Goal: Information Seeking & Learning: Learn about a topic

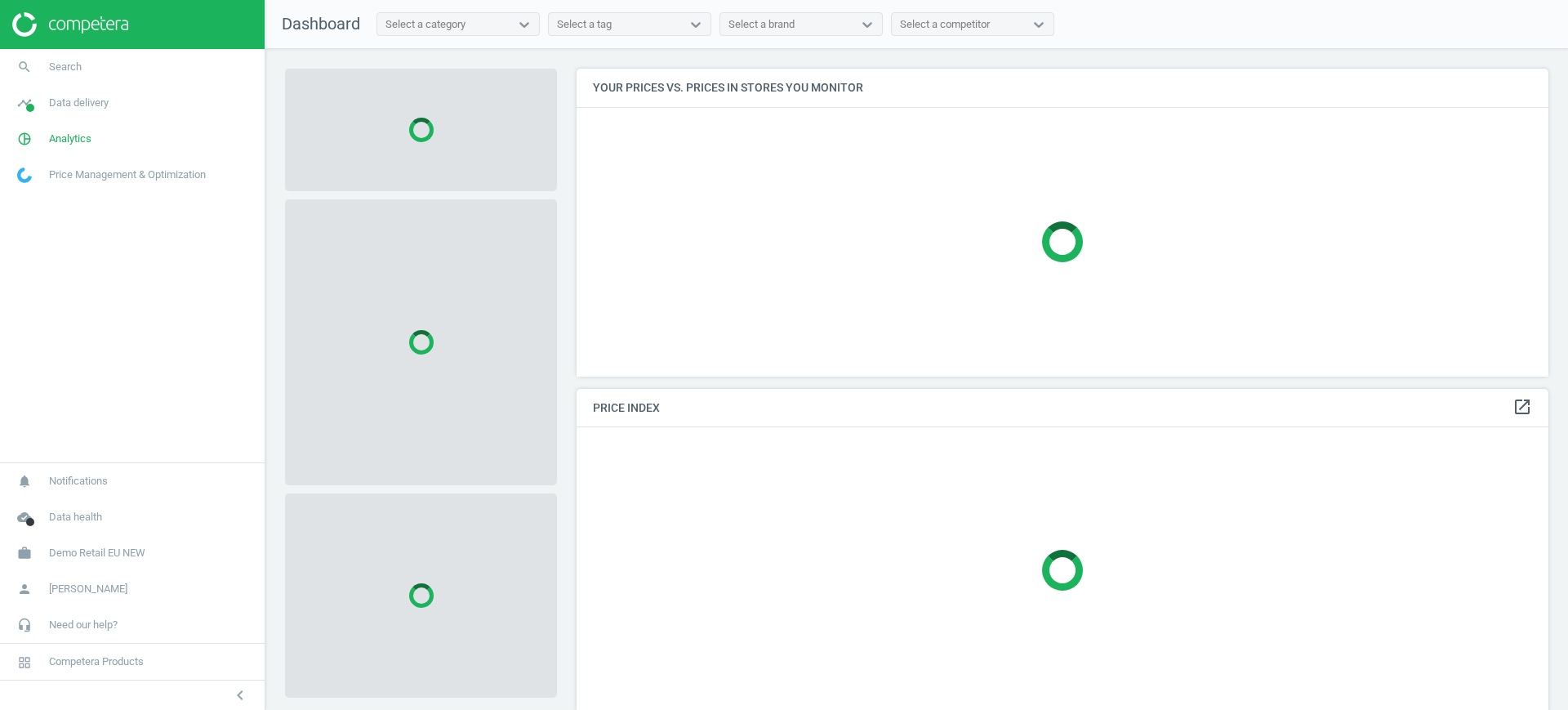
scroll to position [339, 989]
click at [82, 552] on span "Demo Retail EU NEW" at bounding box center [97, 553] width 97 height 15
click at [59, 504] on span "Switch campaign" at bounding box center [54, 504] width 73 height 13
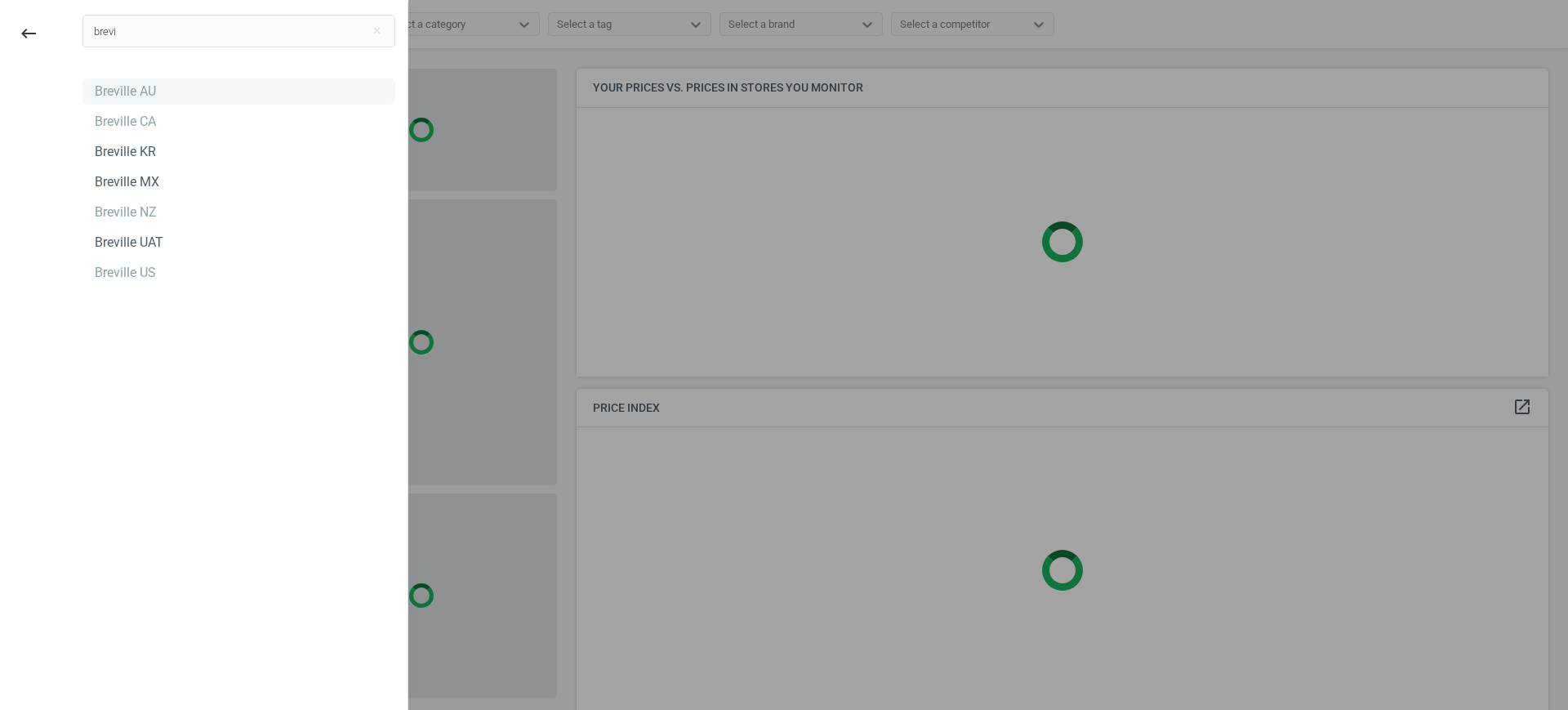
type input "brevi"
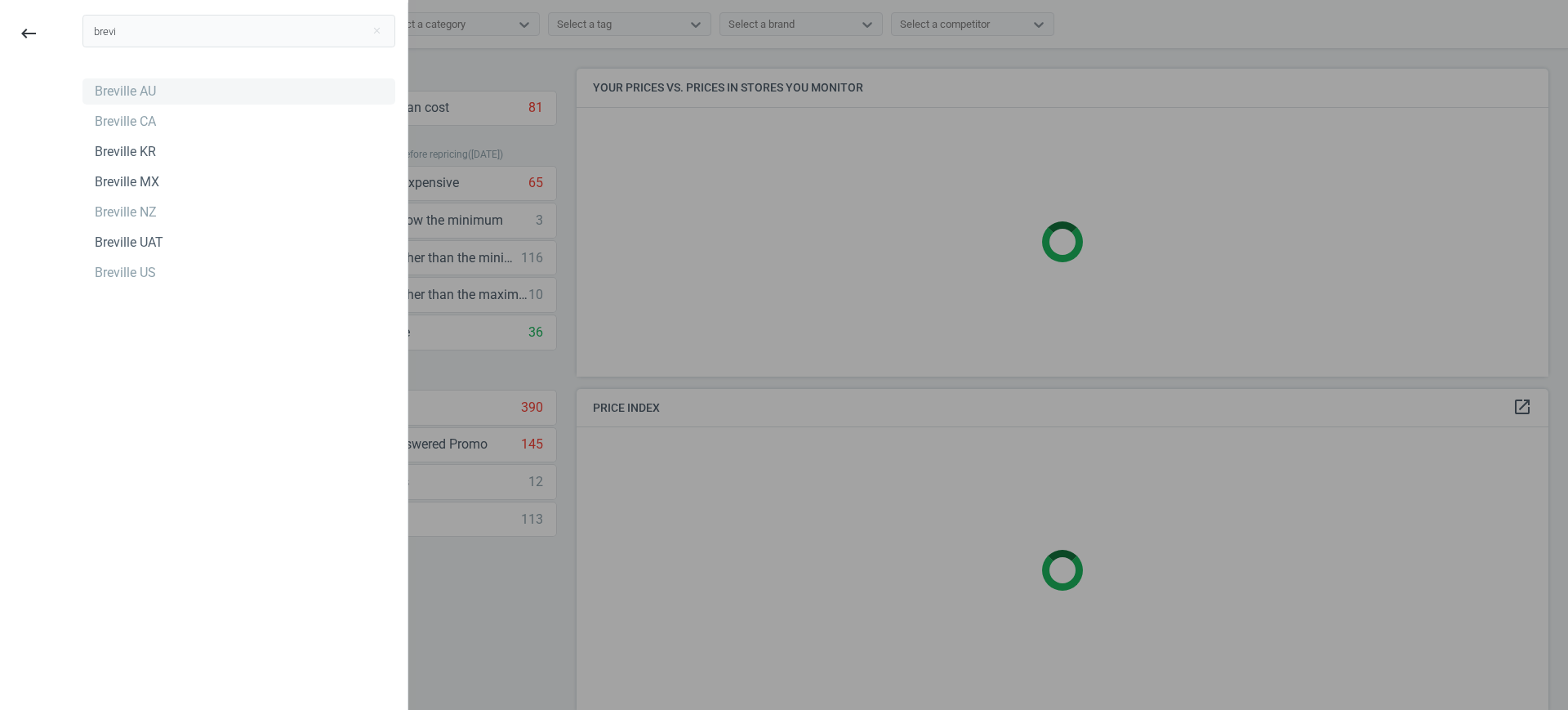
click at [109, 91] on div "Breville AU" at bounding box center [126, 91] width 62 height 18
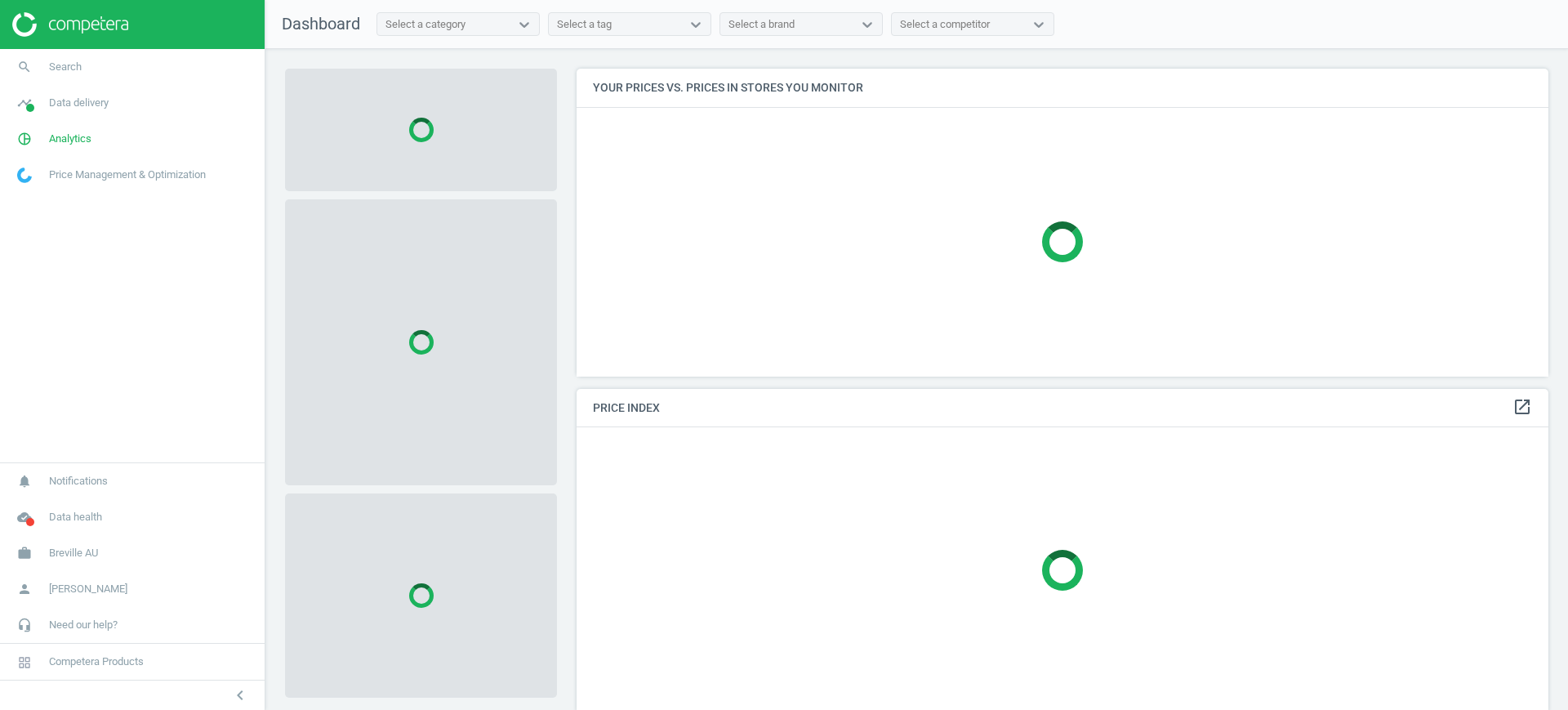
scroll to position [339, 989]
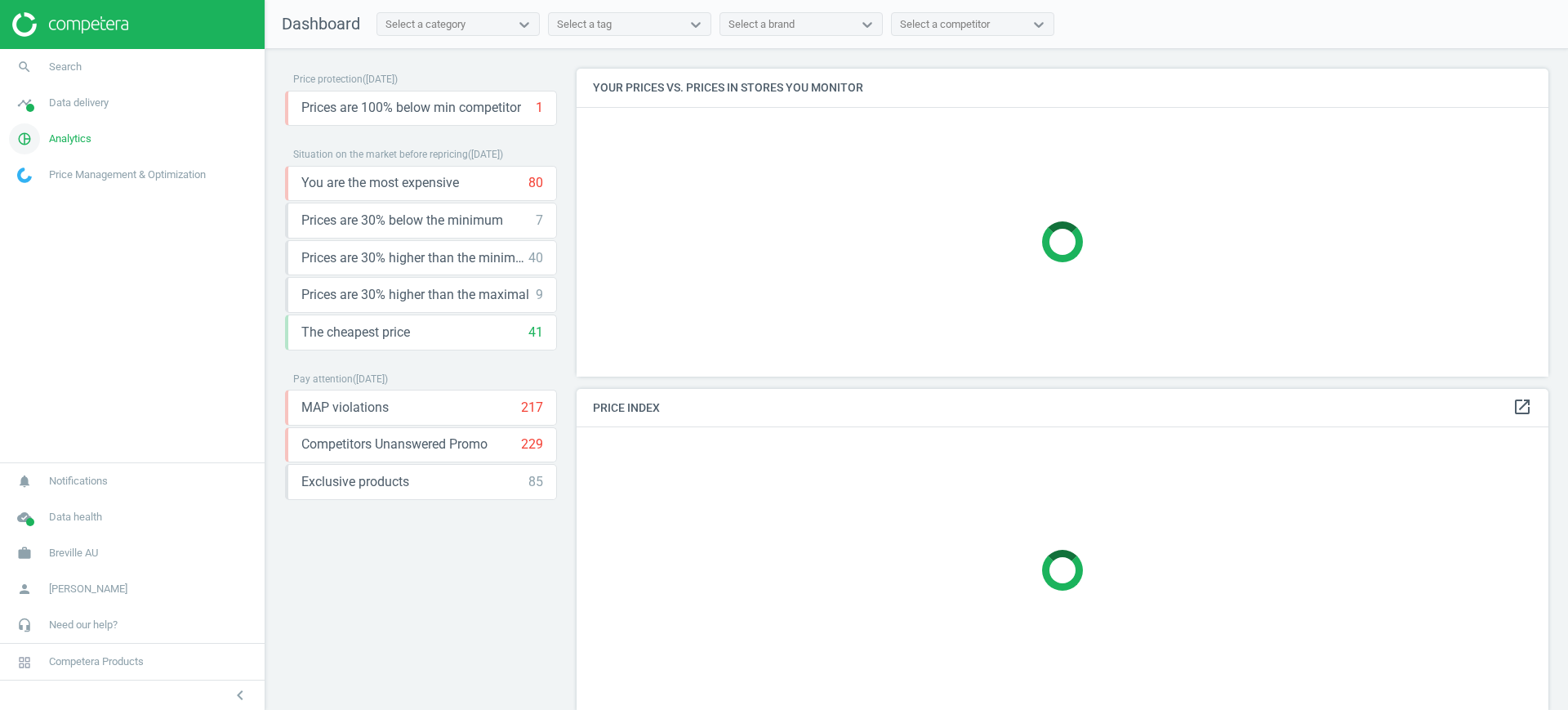
click at [64, 140] on span "Analytics" at bounding box center [70, 138] width 43 height 15
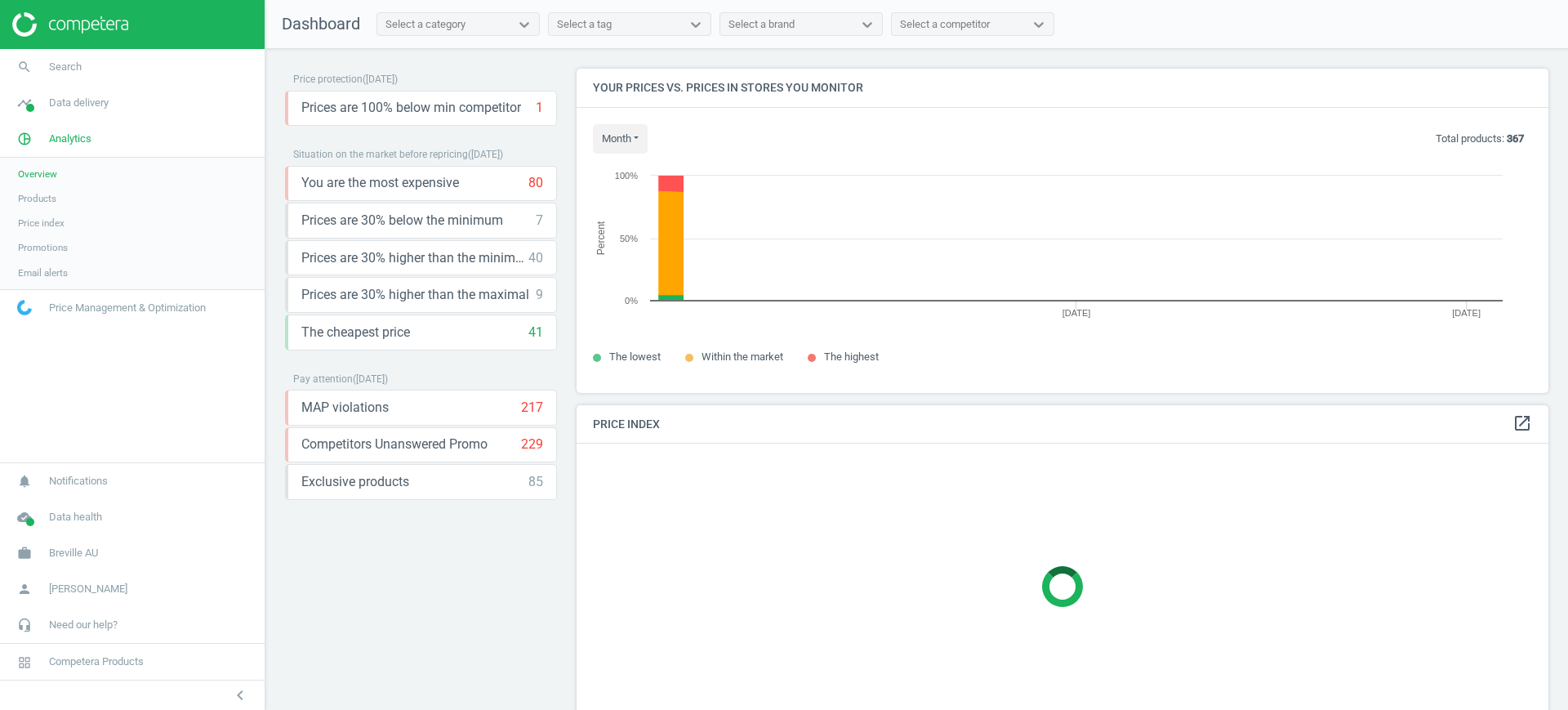
click at [48, 189] on link "Products" at bounding box center [132, 198] width 265 height 25
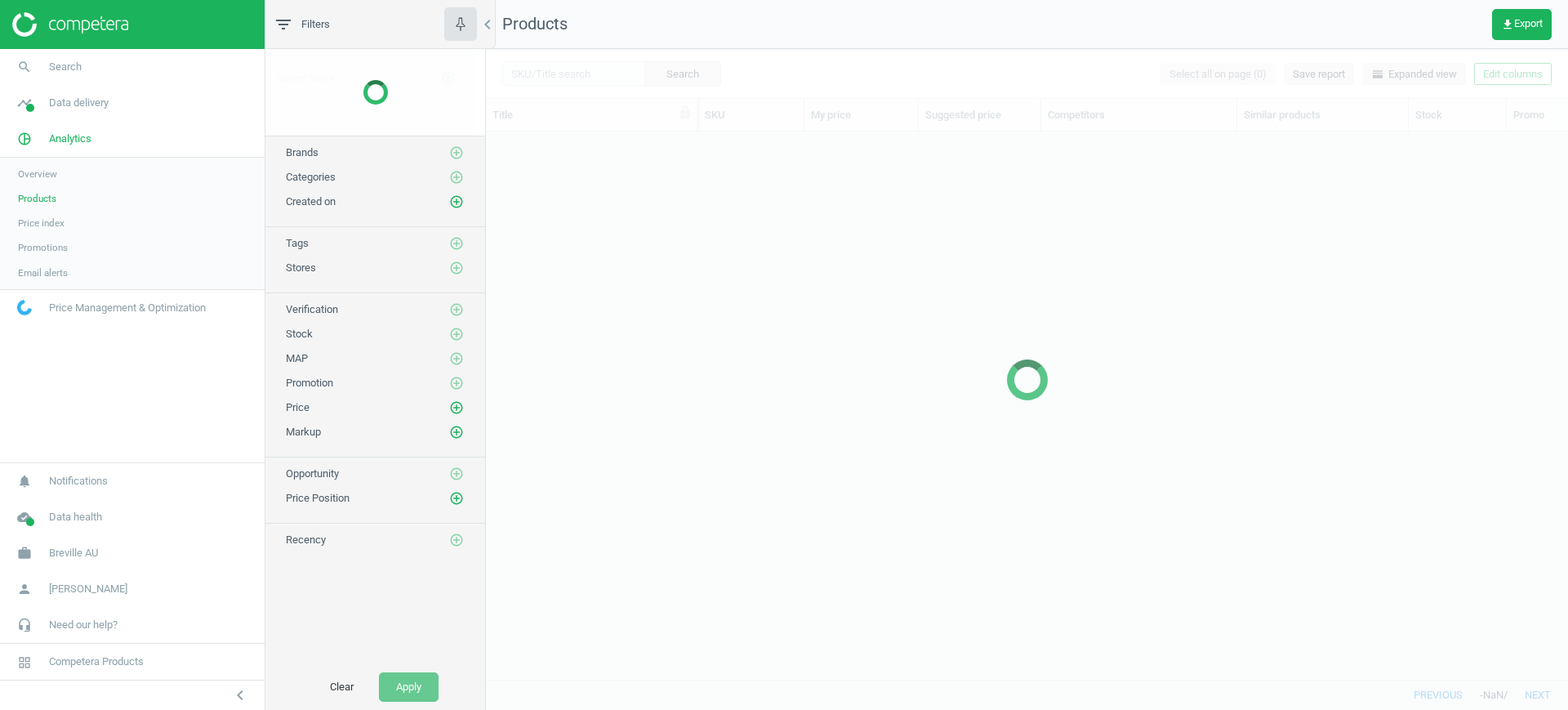
scroll to position [516, 1066]
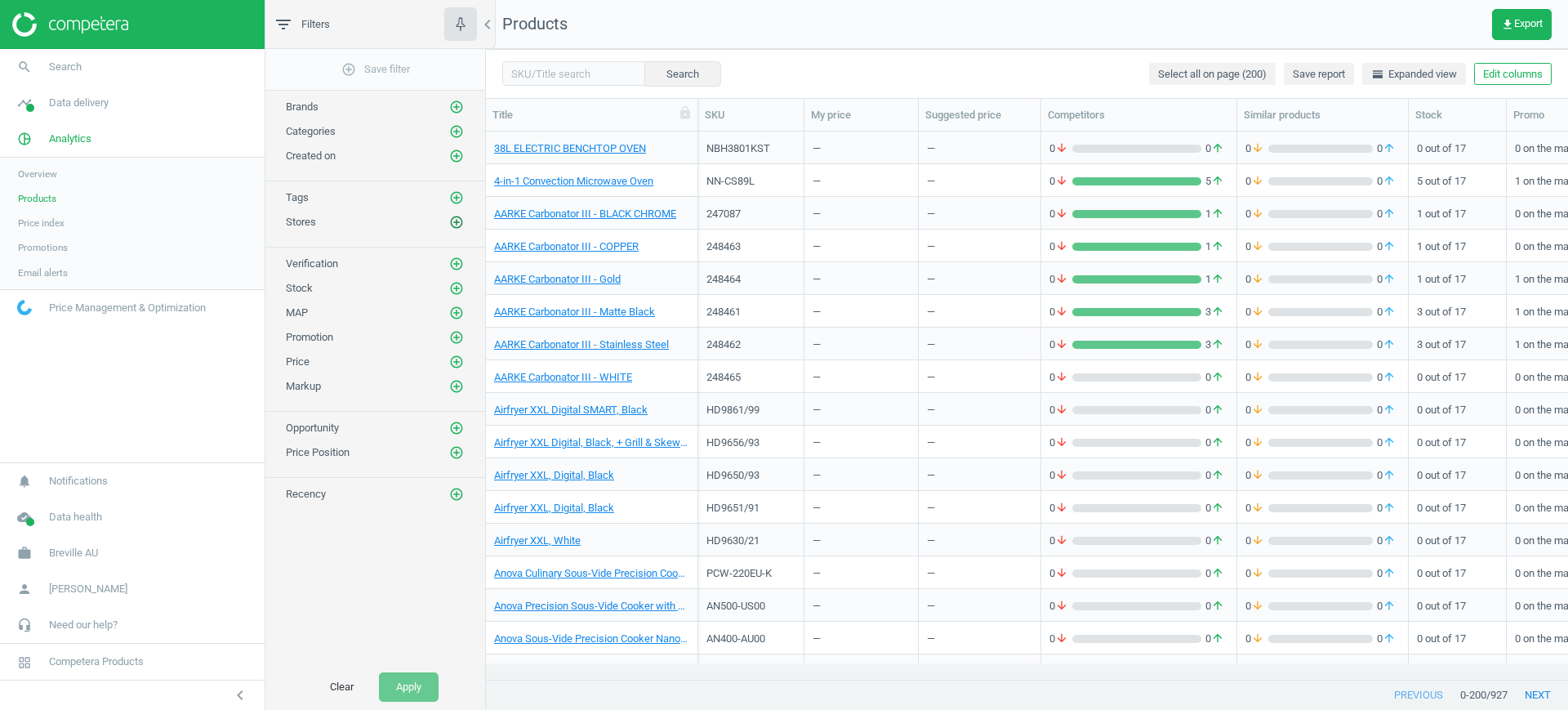
click at [452, 224] on icon "add_circle_outline" at bounding box center [456, 221] width 15 height 15
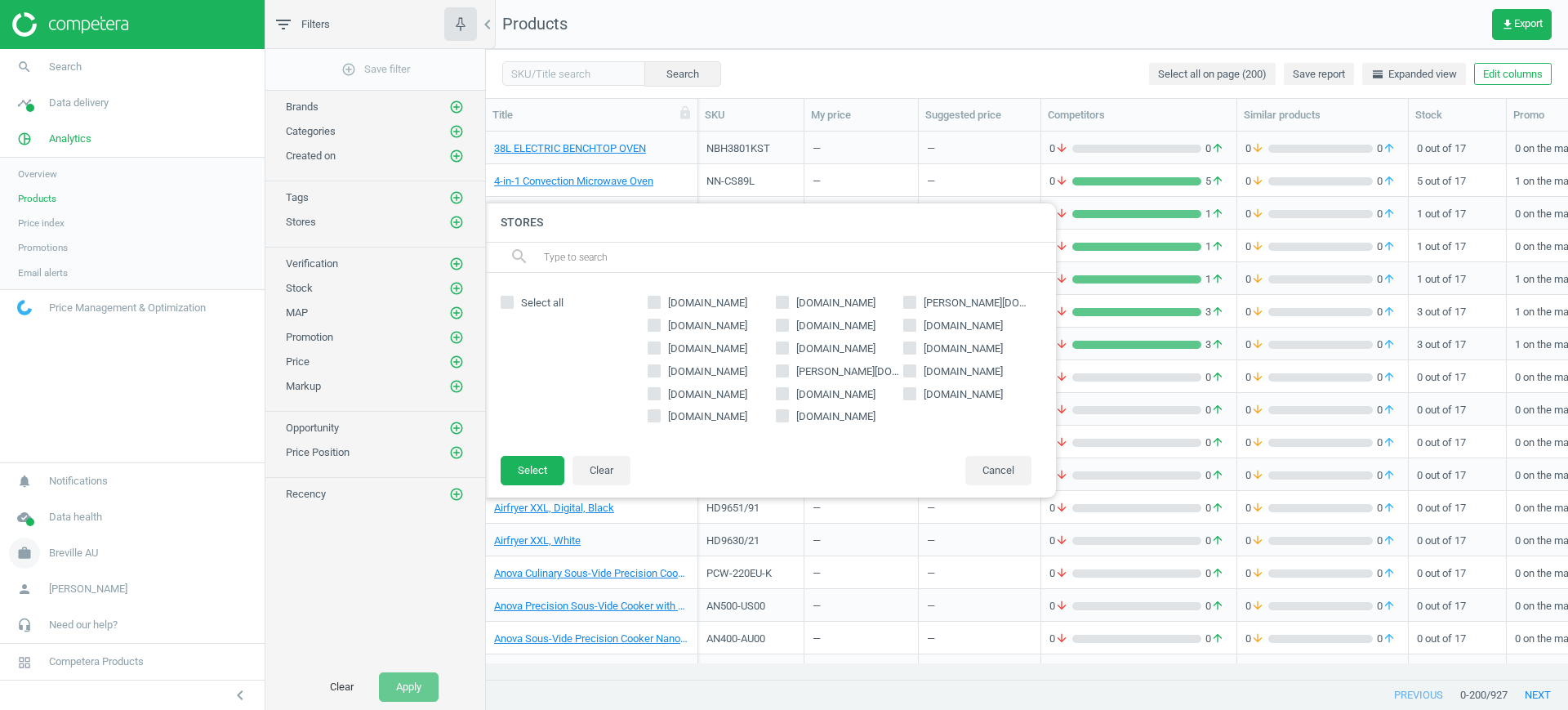
click at [76, 548] on span "Breville AU" at bounding box center [73, 553] width 49 height 15
click at [62, 504] on span "Switch campaign" at bounding box center [54, 504] width 73 height 13
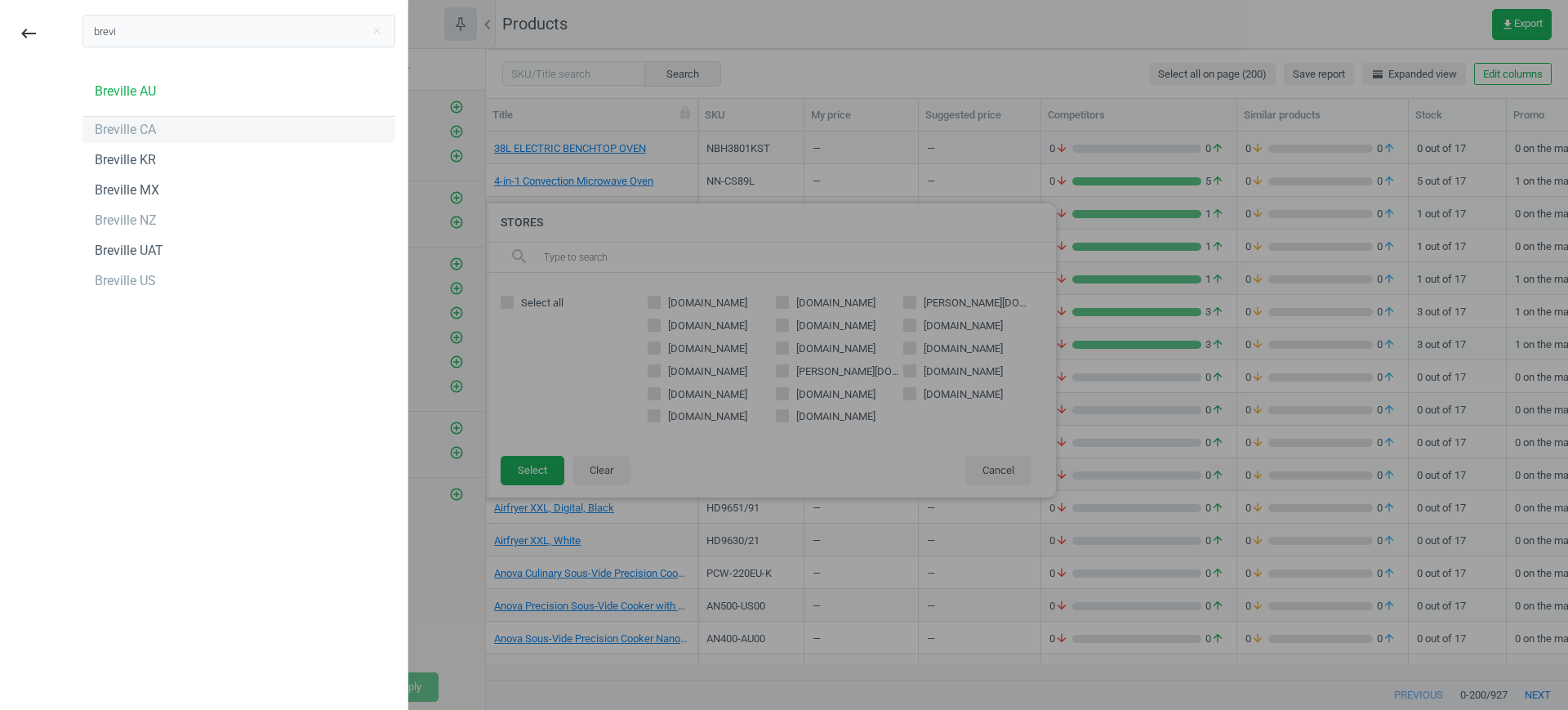
type input "brevi"
click at [141, 126] on div "Breville CA" at bounding box center [126, 129] width 62 height 18
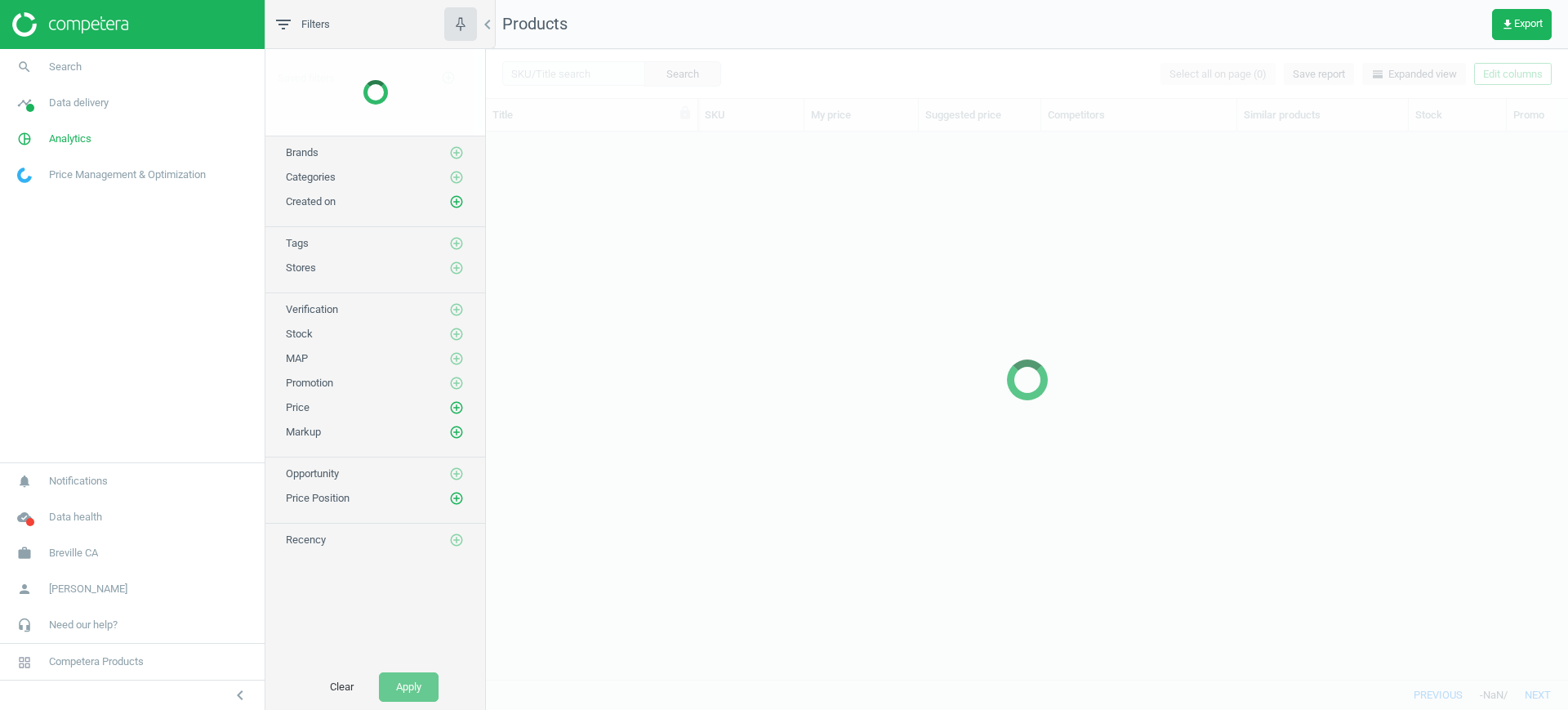
scroll to position [516, 1066]
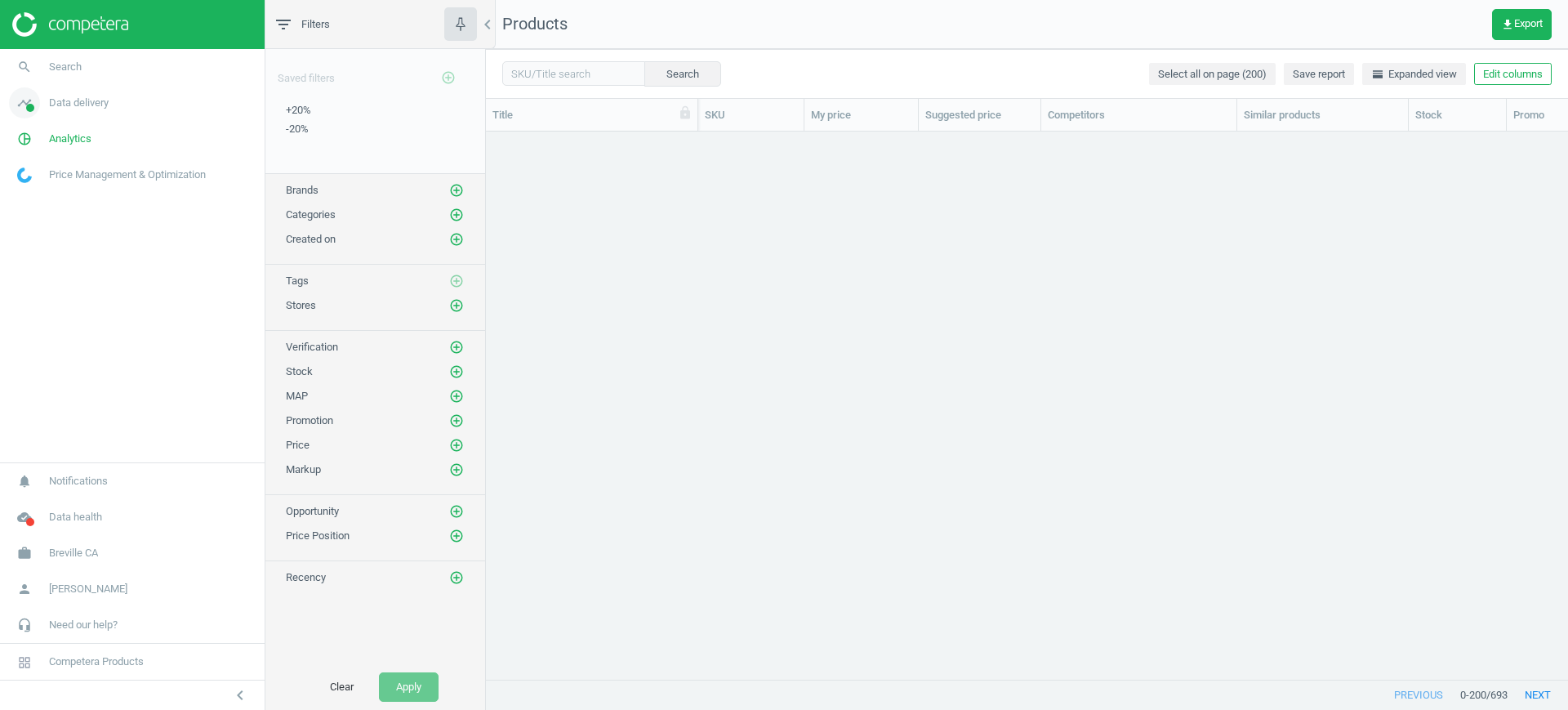
click at [80, 109] on span "Data delivery" at bounding box center [79, 103] width 60 height 15
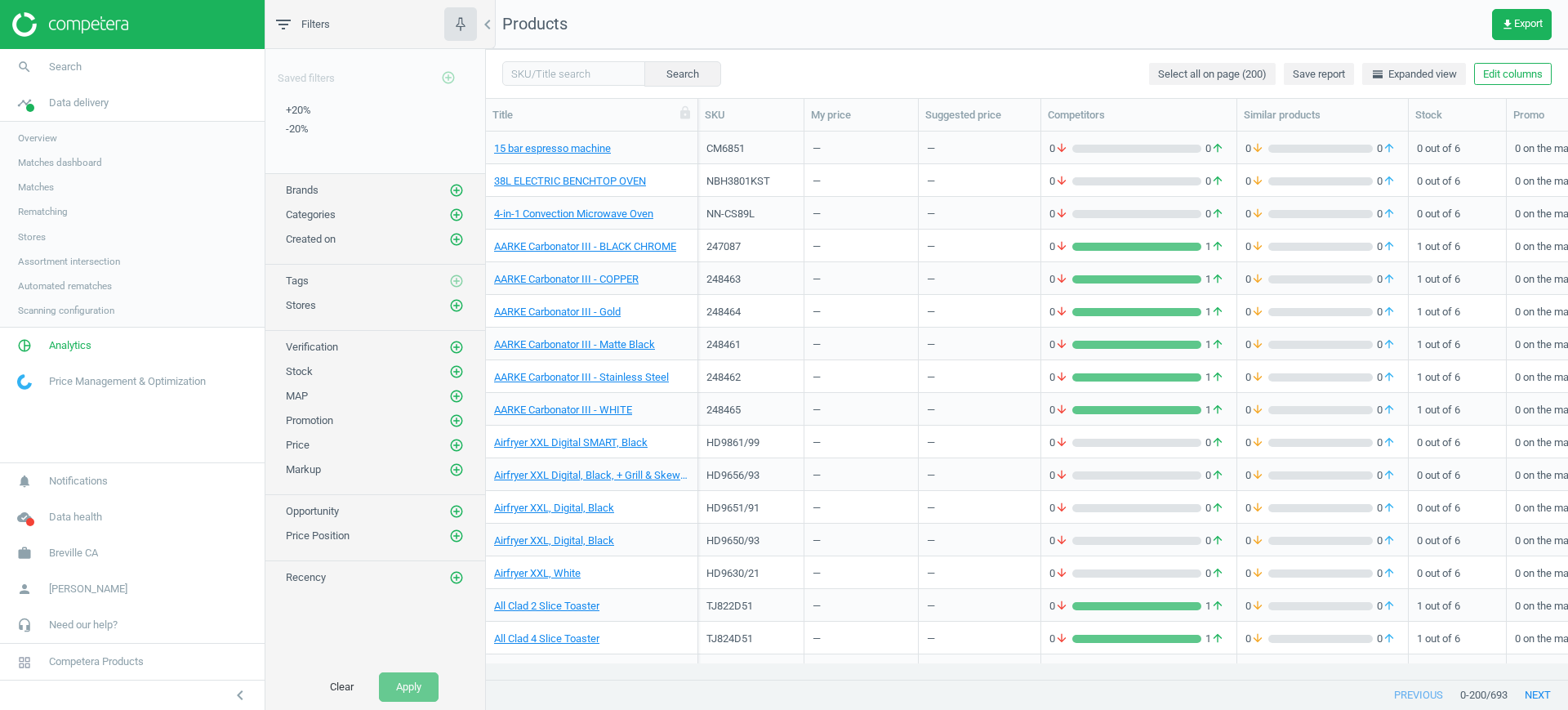
click at [33, 234] on span "Stores" at bounding box center [32, 237] width 27 height 13
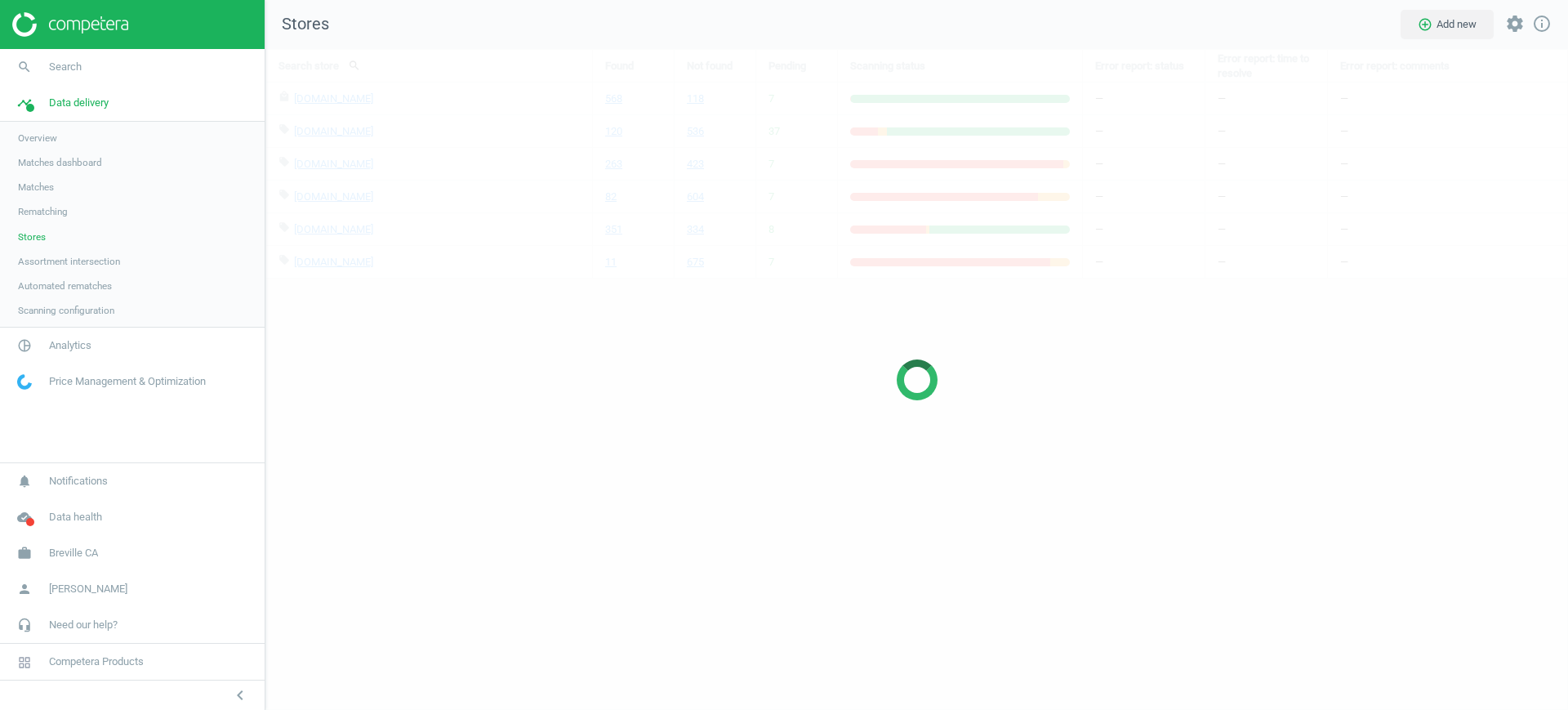
scroll to position [693, 1335]
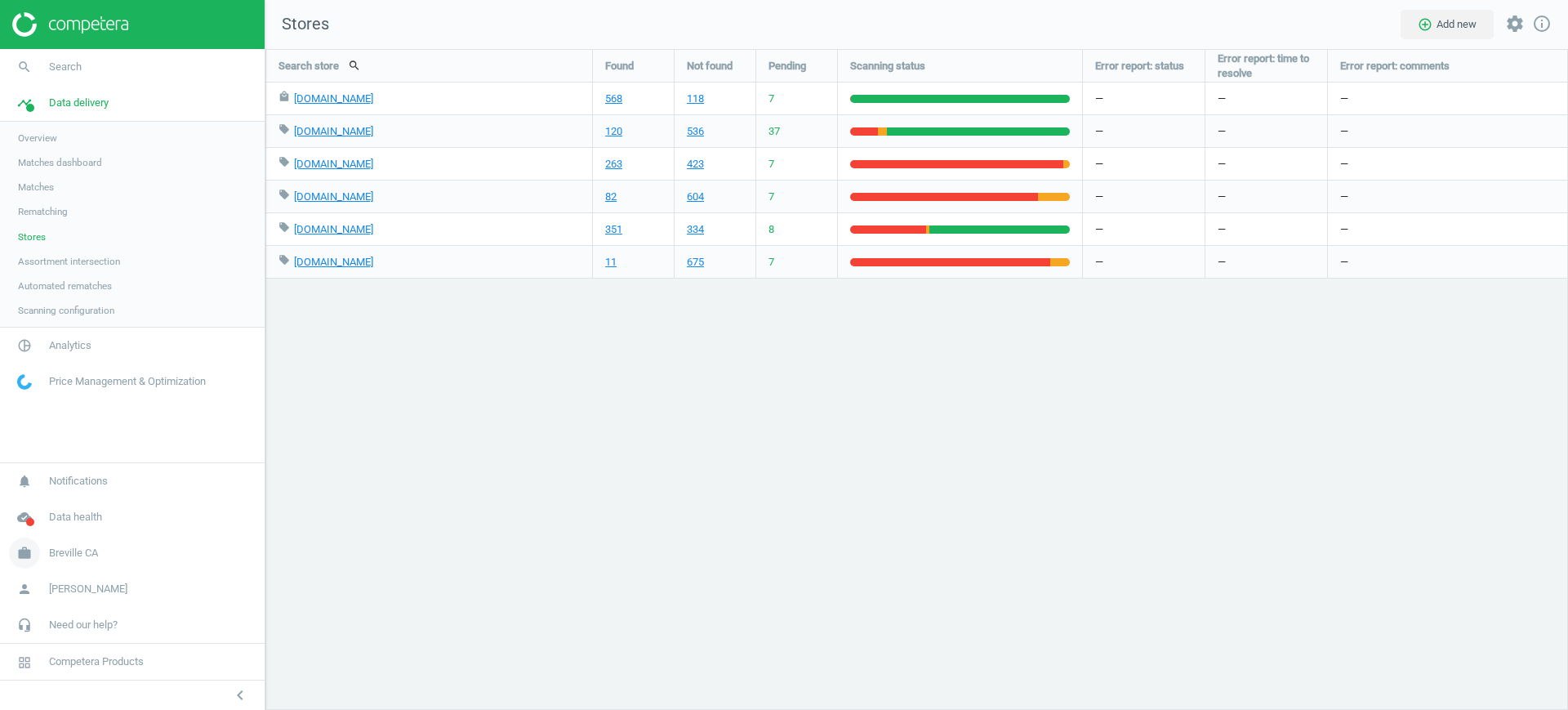
click at [58, 552] on span "Breville CA" at bounding box center [73, 553] width 49 height 15
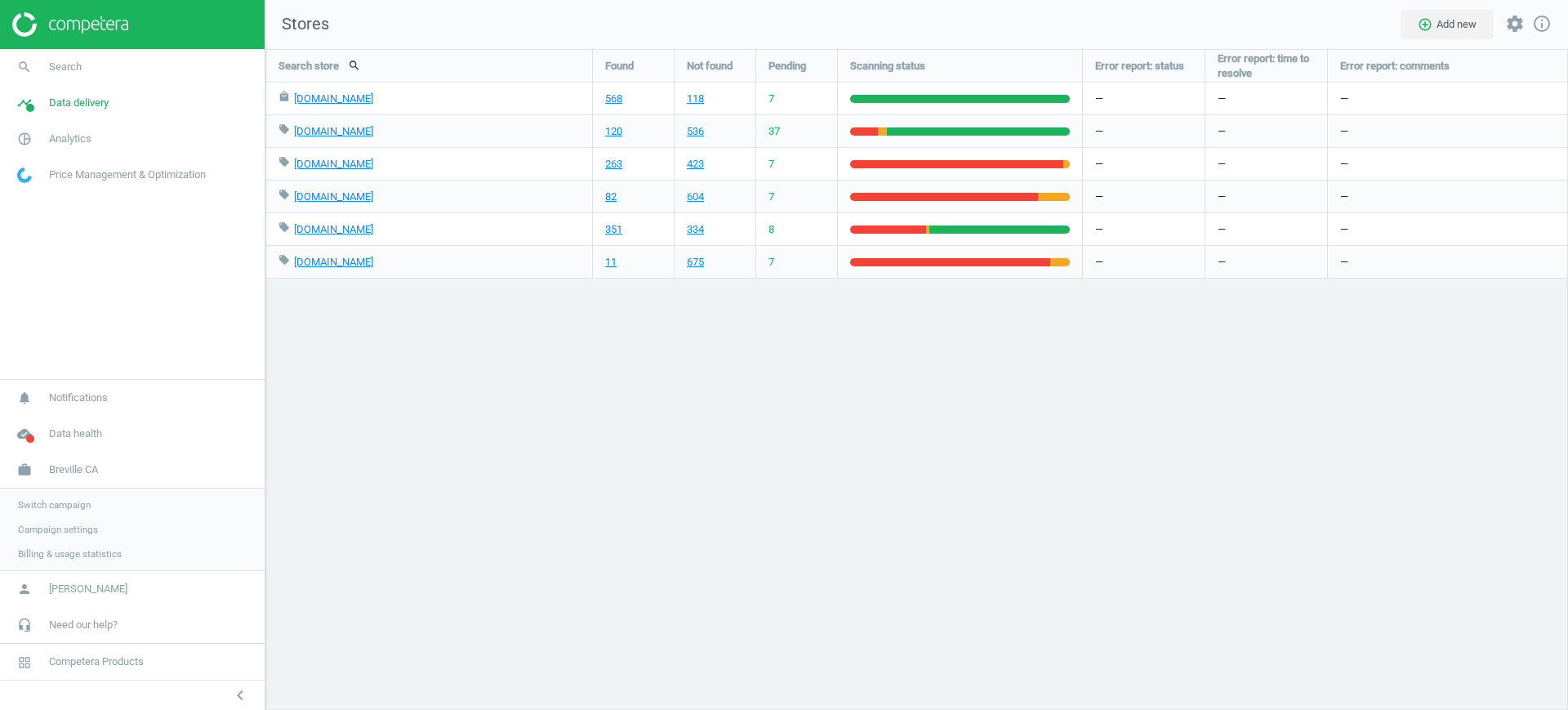
click at [54, 502] on span "Switch campaign" at bounding box center [54, 504] width 73 height 13
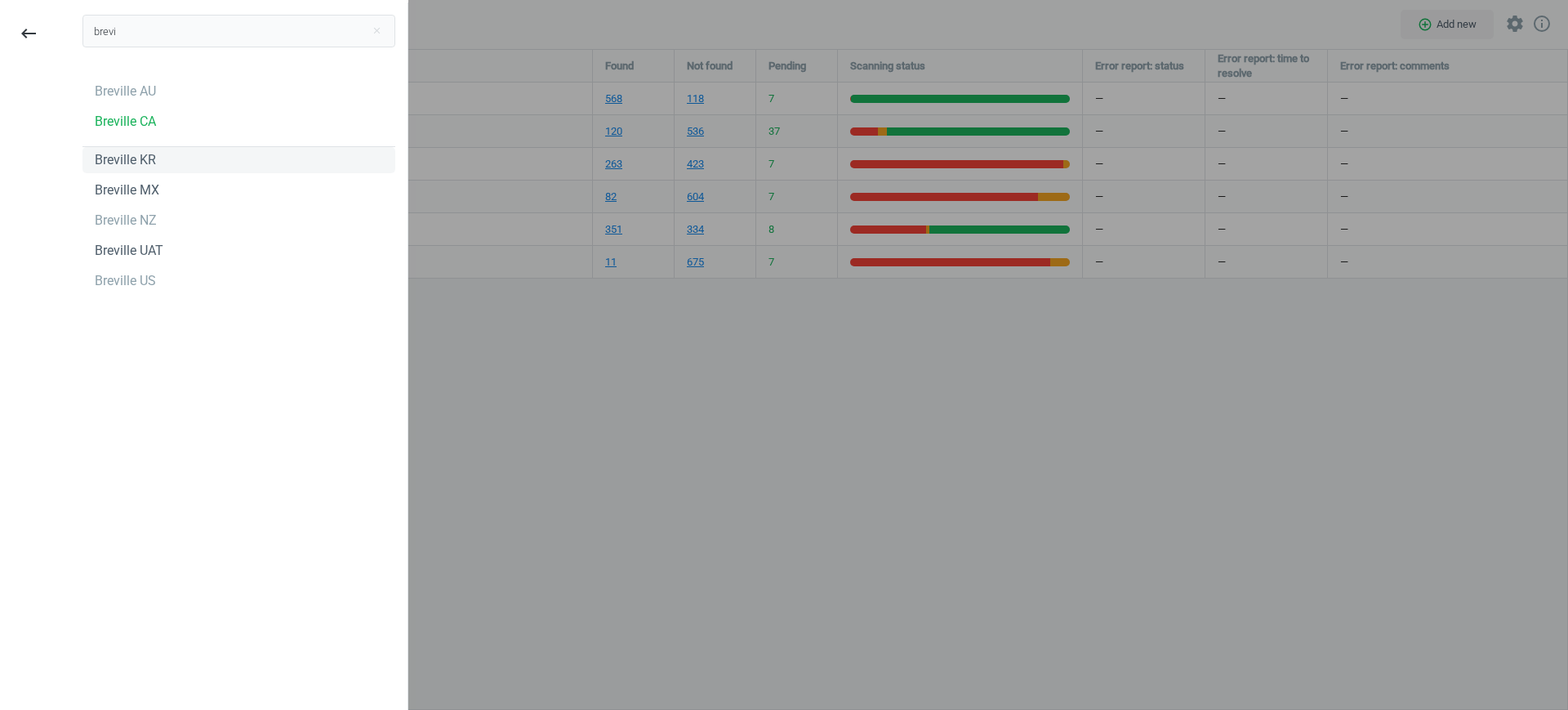
type input "brevi"
click at [144, 159] on div "Breville KR" at bounding box center [126, 160] width 62 height 18
click at [144, 189] on div "Breville MX" at bounding box center [127, 190] width 65 height 18
click at [115, 219] on div "Breville NZ" at bounding box center [126, 220] width 62 height 18
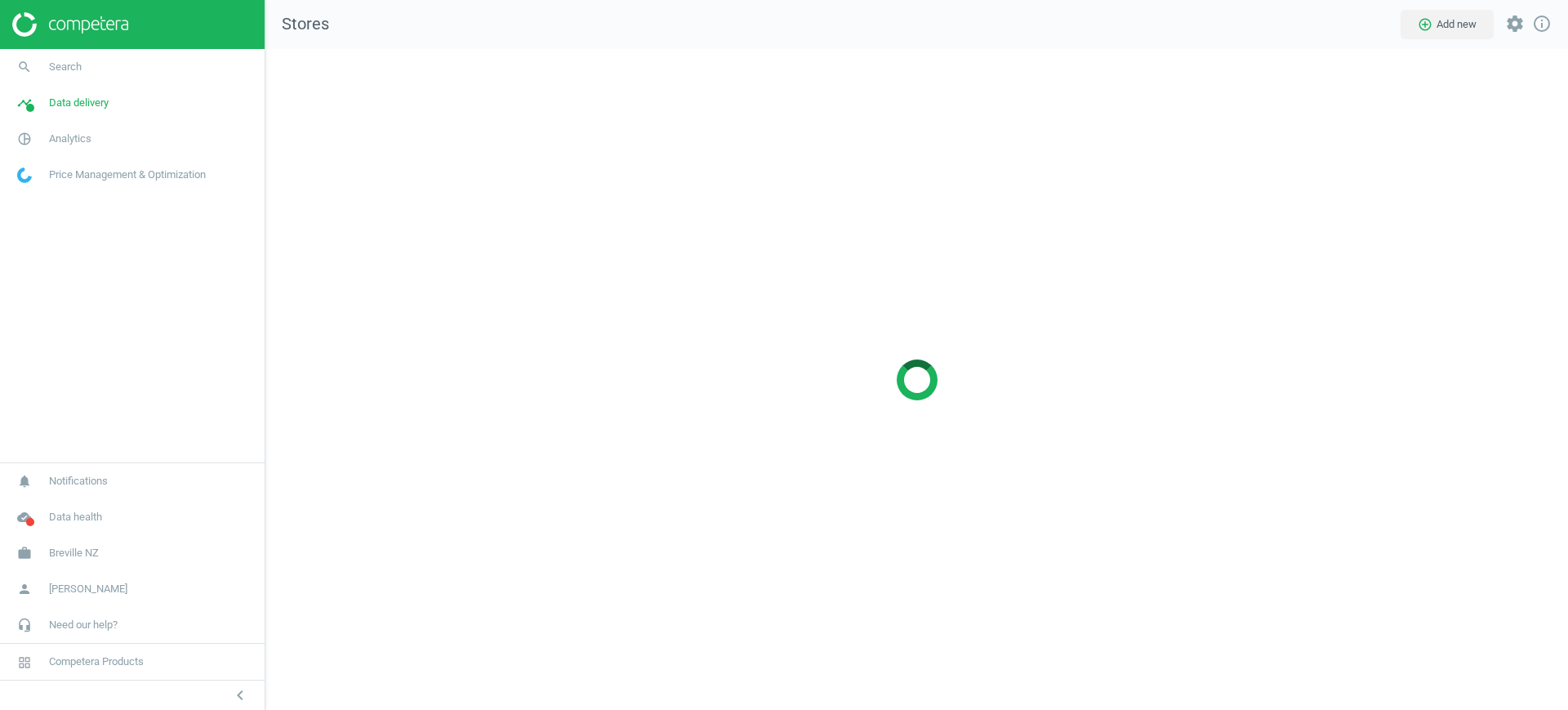
scroll to position [693, 1335]
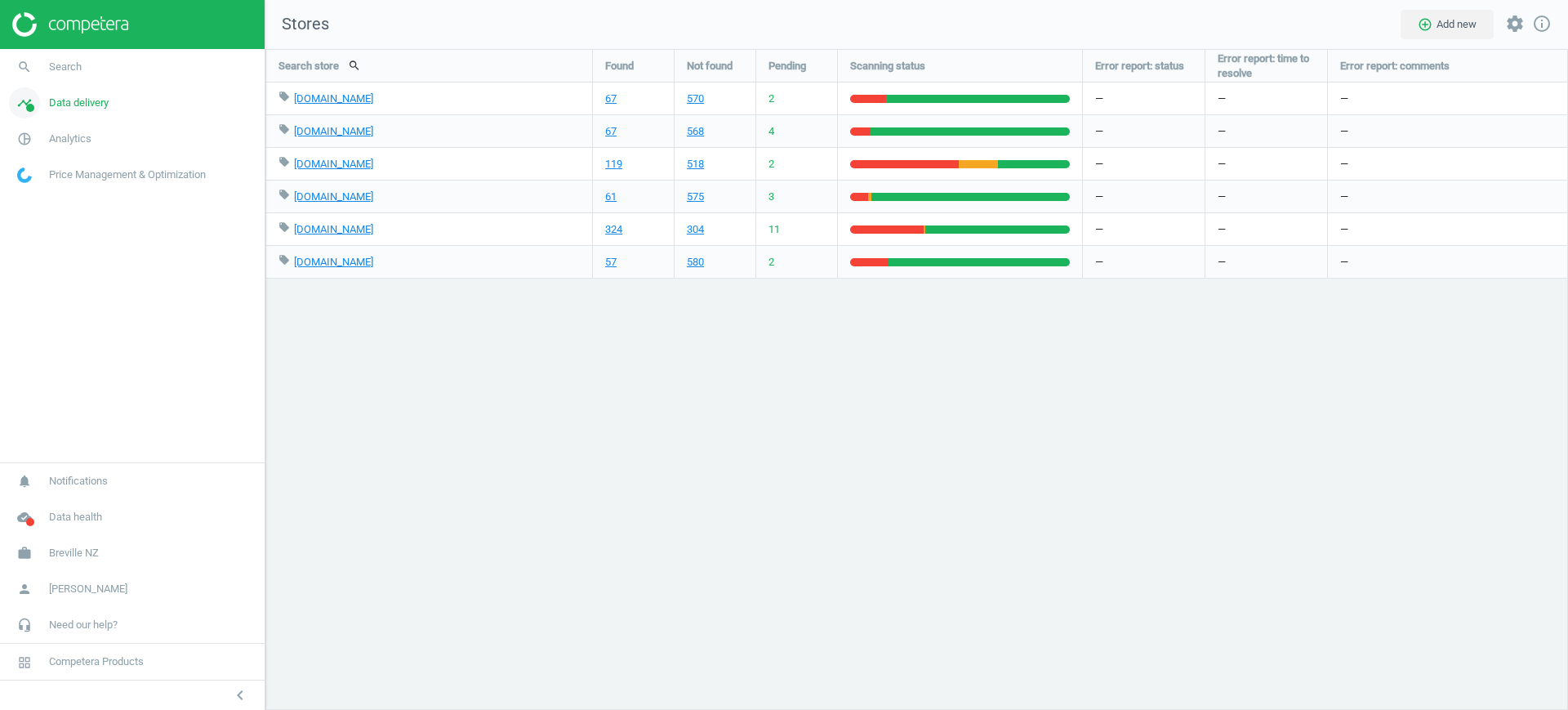
click at [91, 113] on link "timeline Data delivery" at bounding box center [132, 103] width 265 height 36
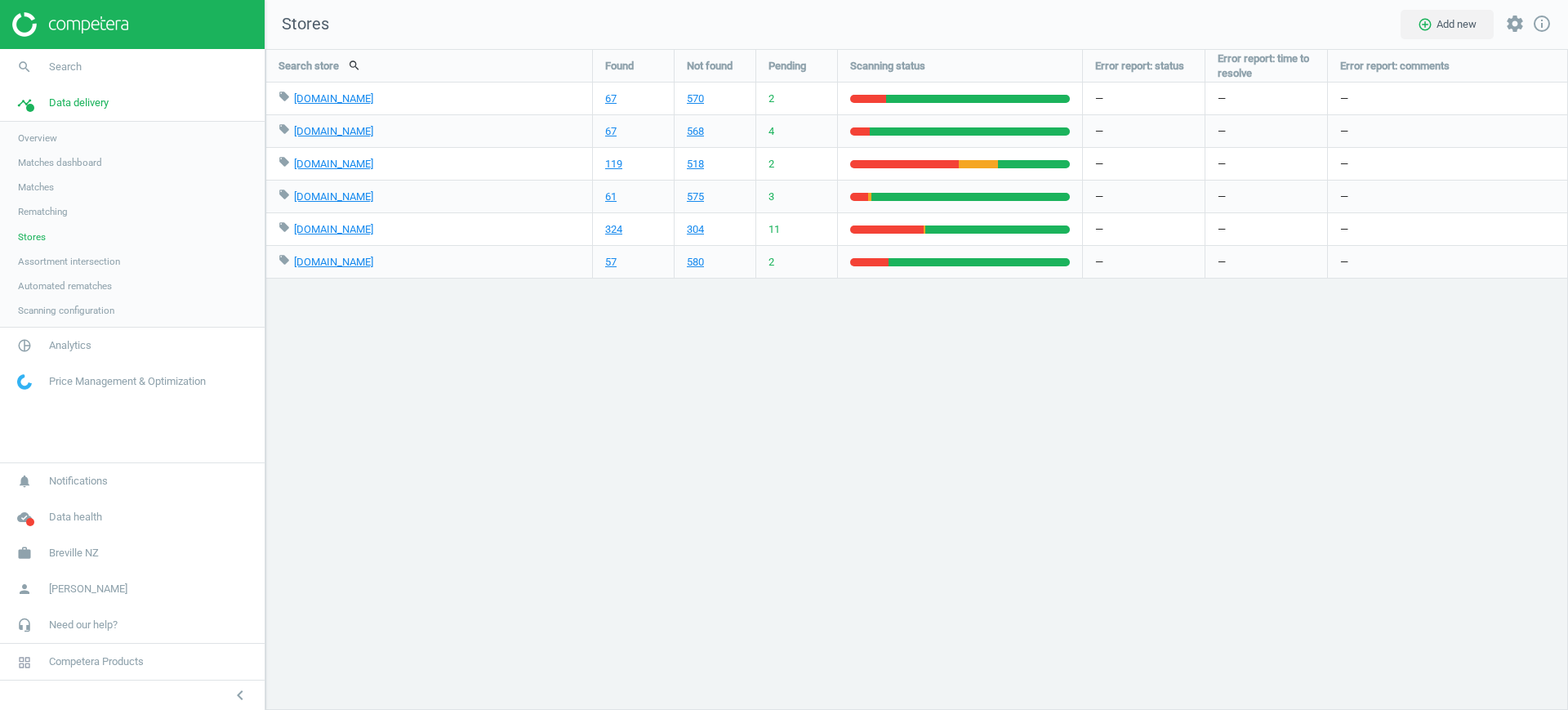
click at [51, 181] on span "Matches" at bounding box center [36, 186] width 36 height 13
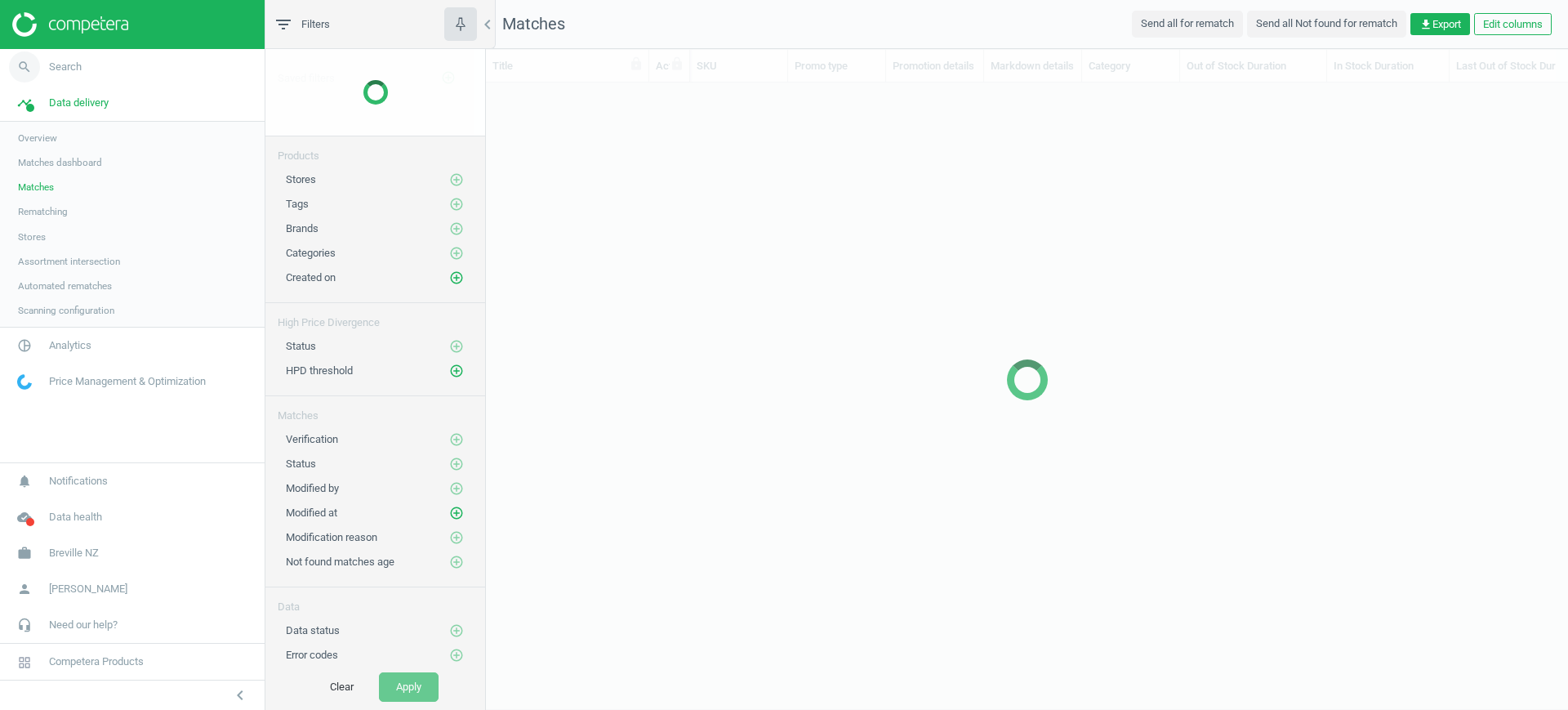
scroll to position [565, 1066]
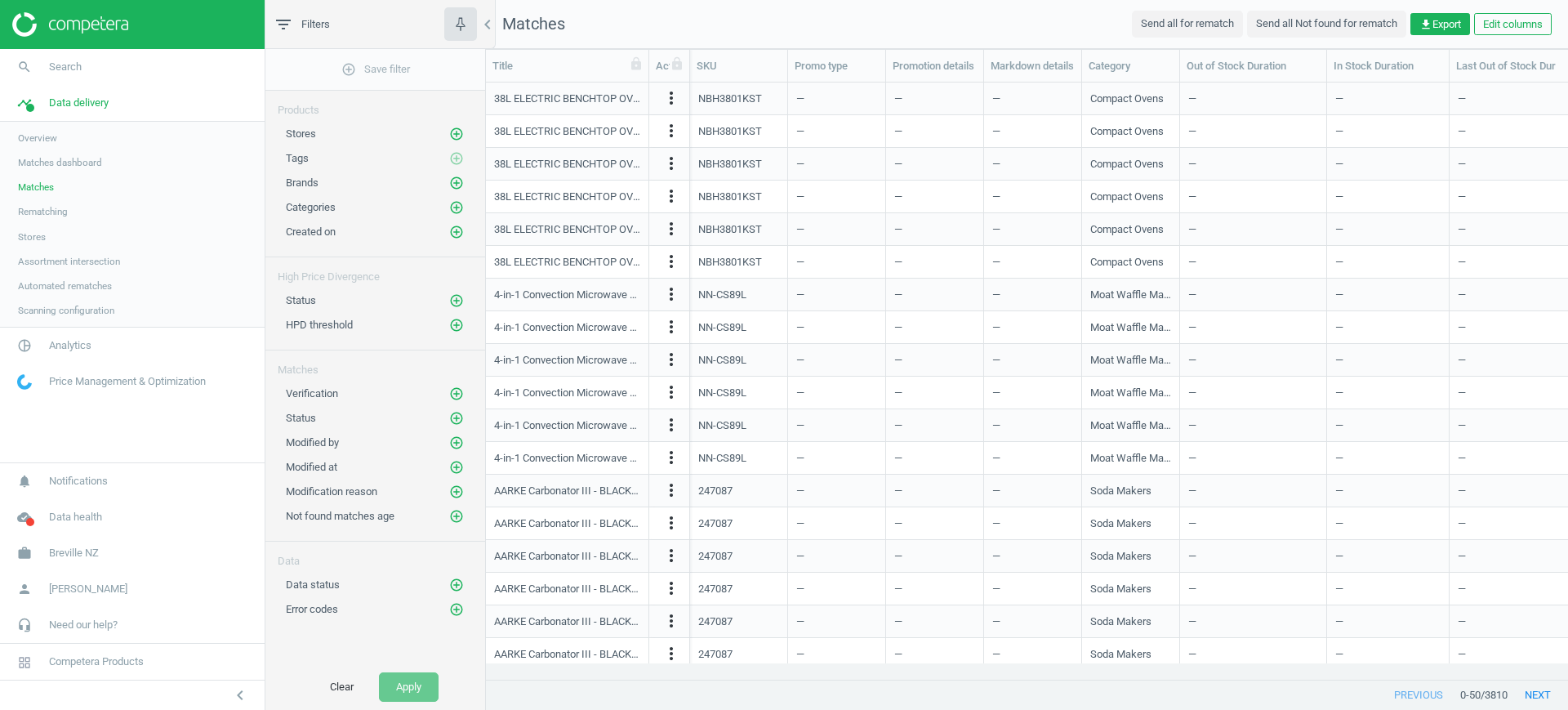
click at [39, 232] on span "Stores" at bounding box center [32, 237] width 27 height 13
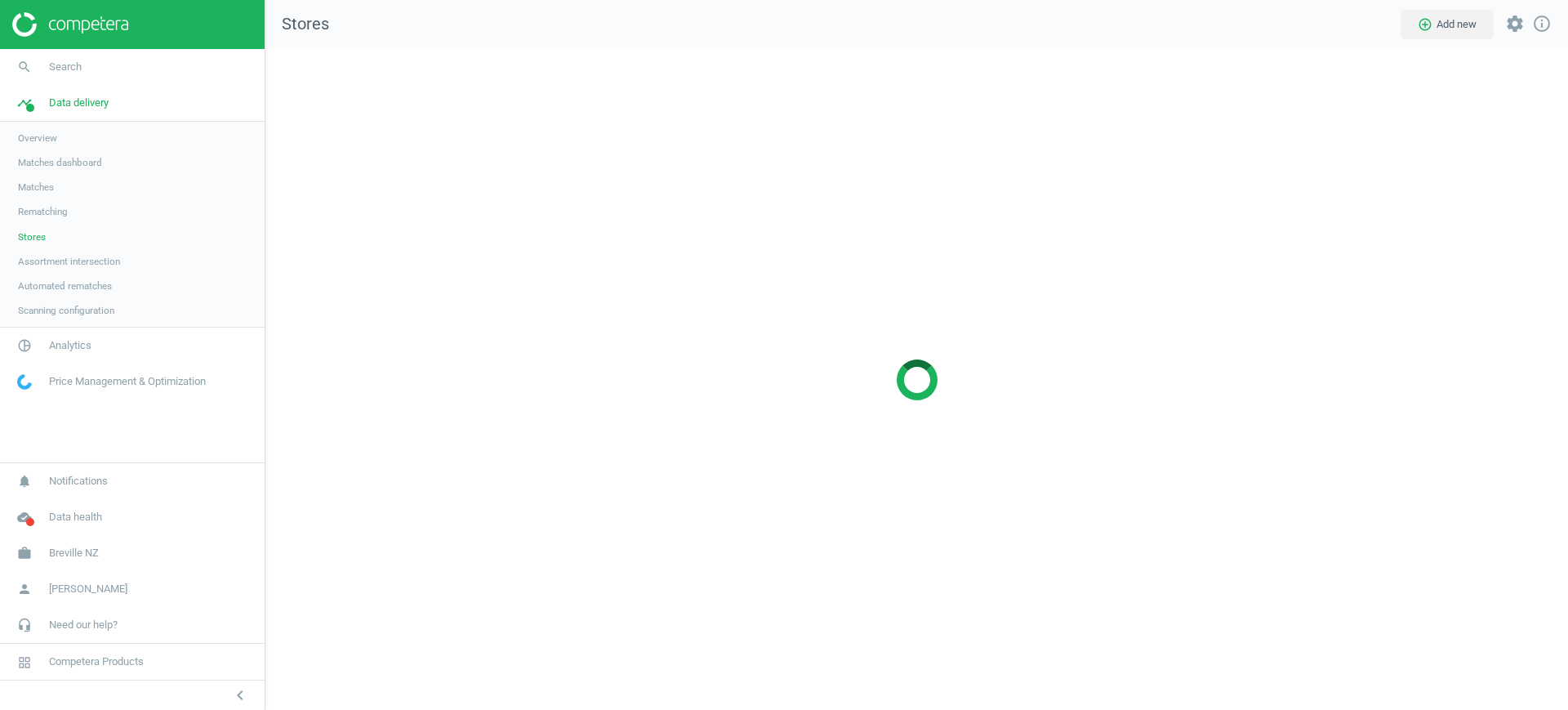
scroll to position [693, 1335]
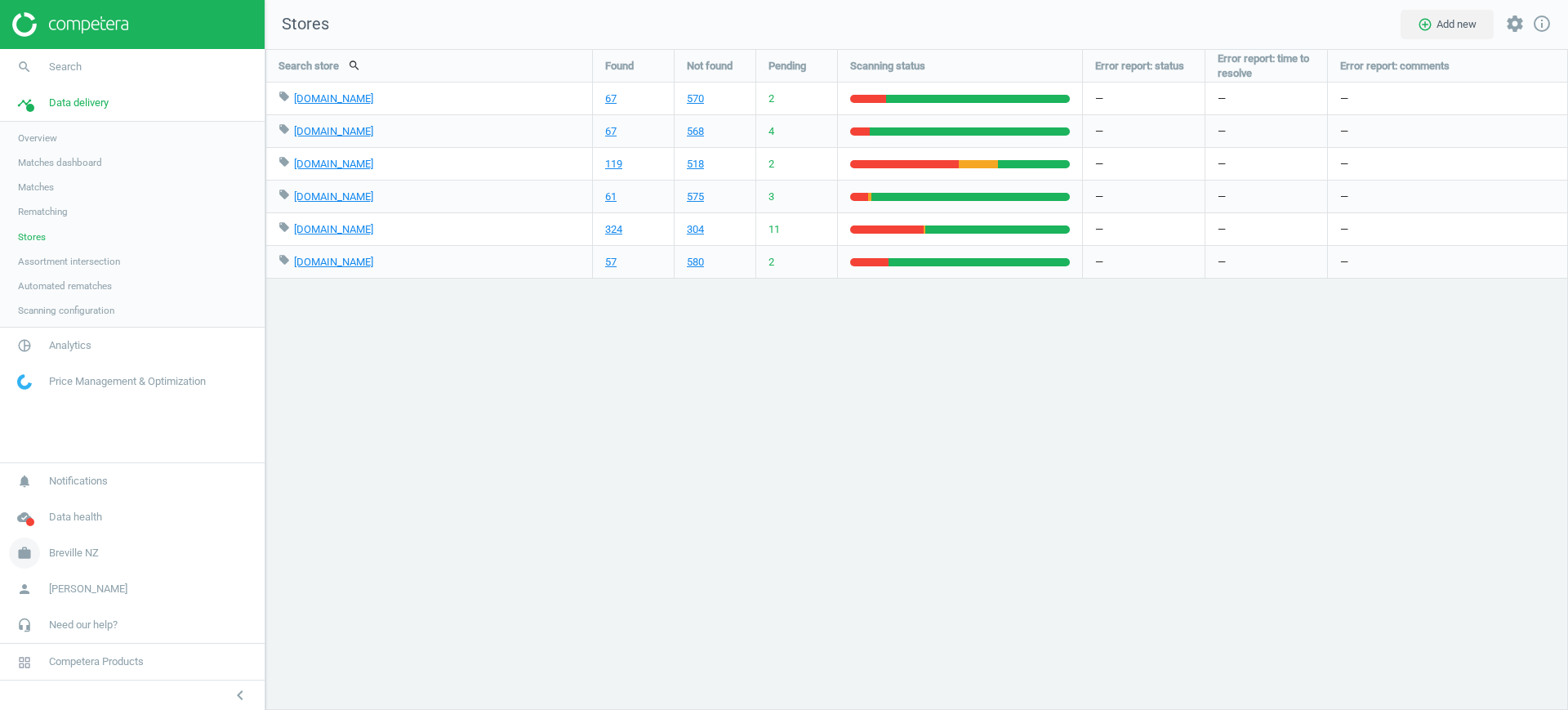
click at [80, 548] on span "Breville NZ" at bounding box center [73, 553] width 50 height 15
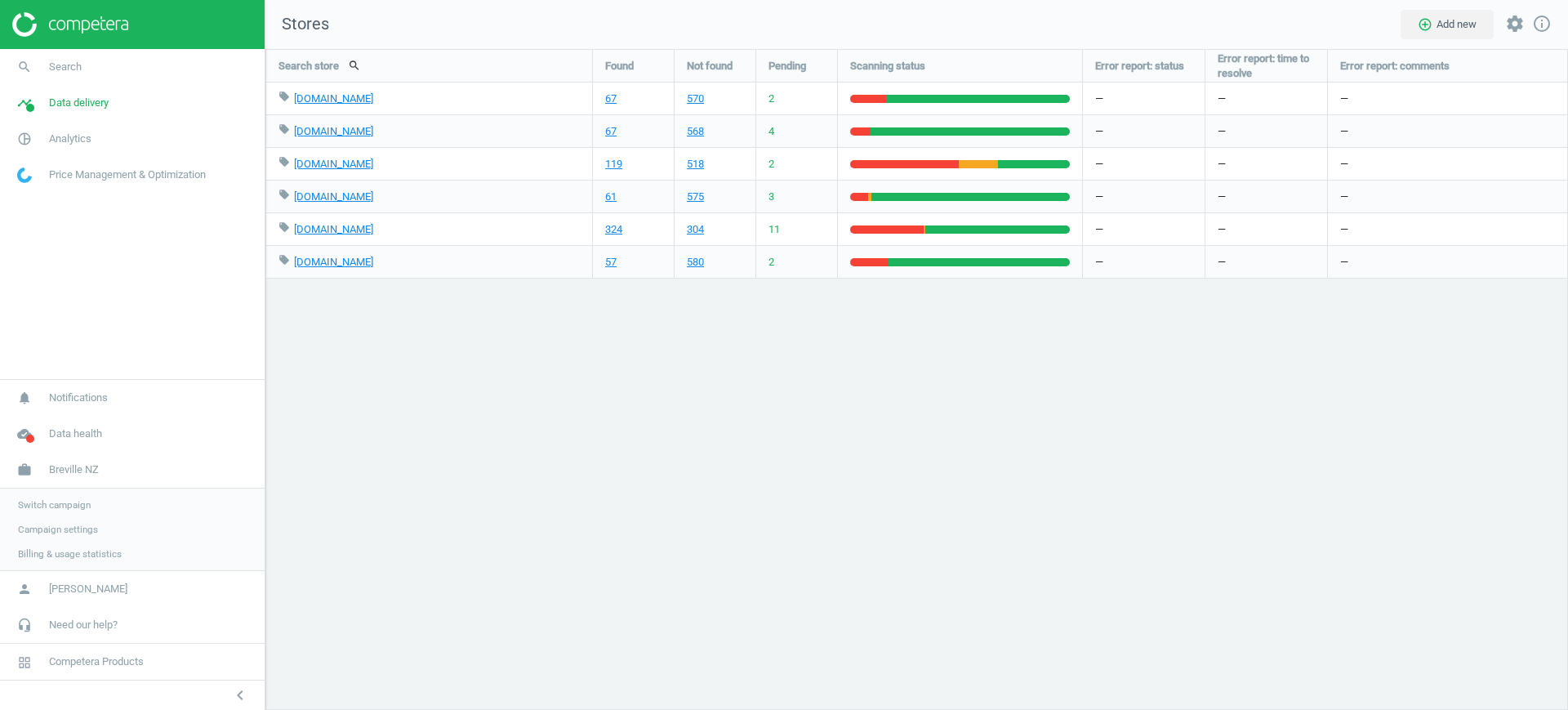
click at [49, 507] on span "Switch campaign" at bounding box center [54, 504] width 73 height 13
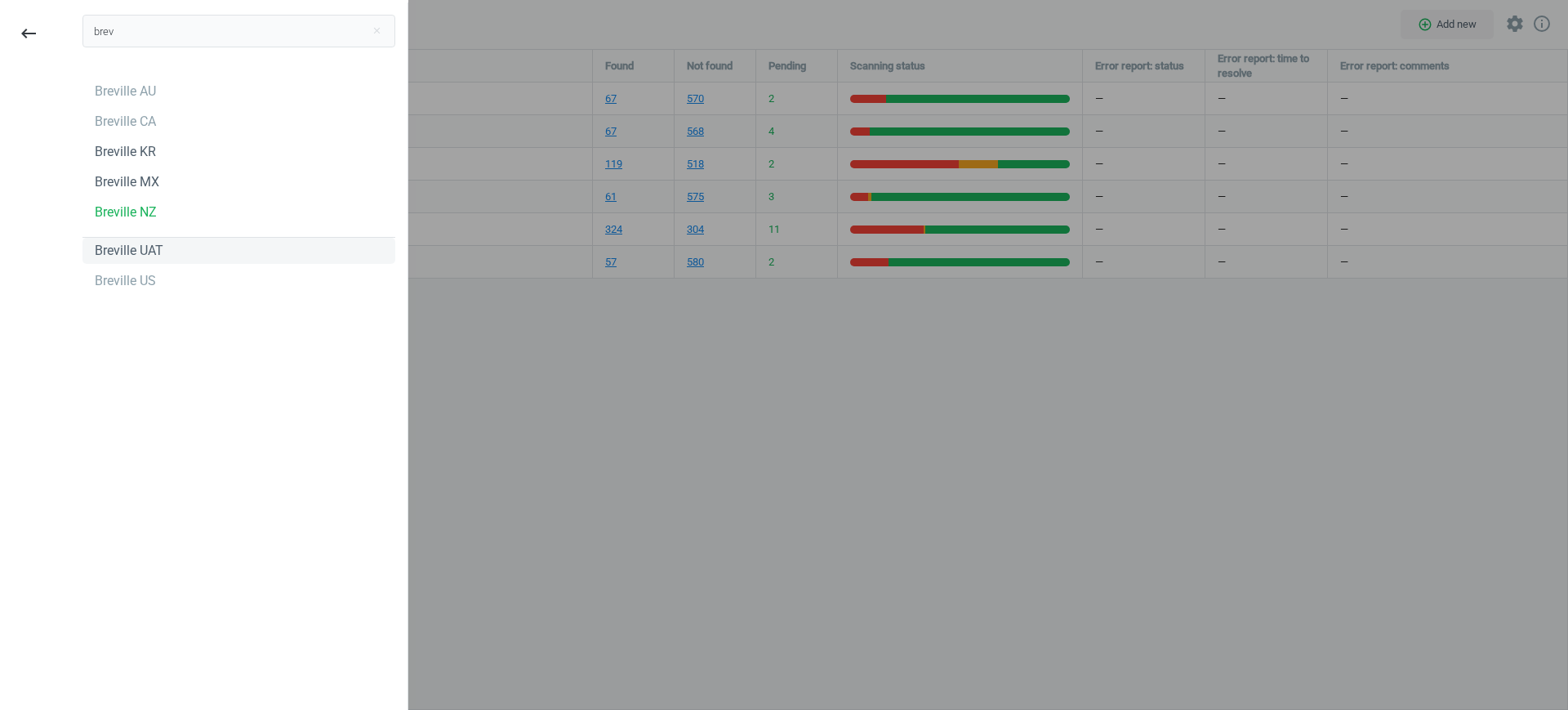
type input "brev"
click at [145, 251] on div "Breville UAT" at bounding box center [129, 250] width 68 height 18
click at [134, 281] on div "Breville US" at bounding box center [126, 280] width 62 height 18
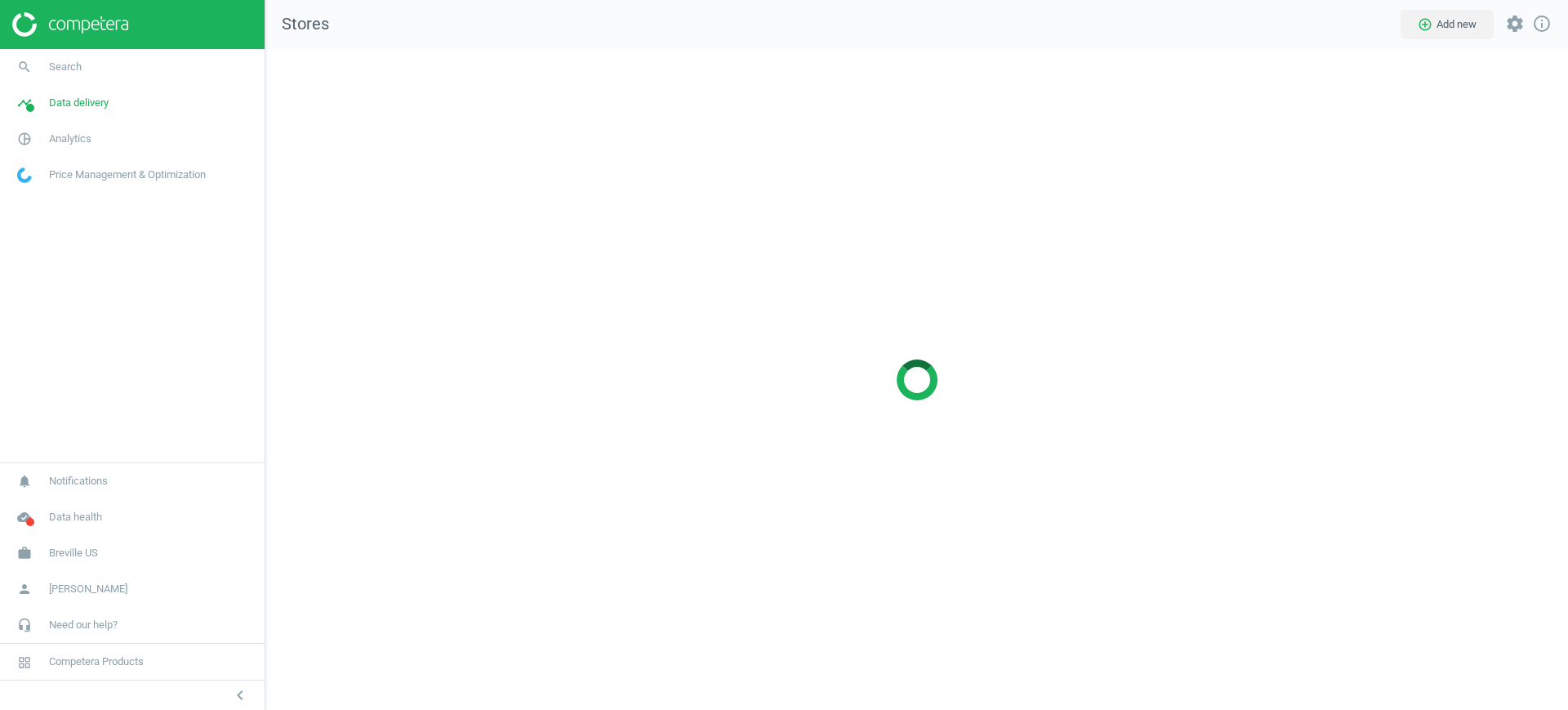
scroll to position [693, 1335]
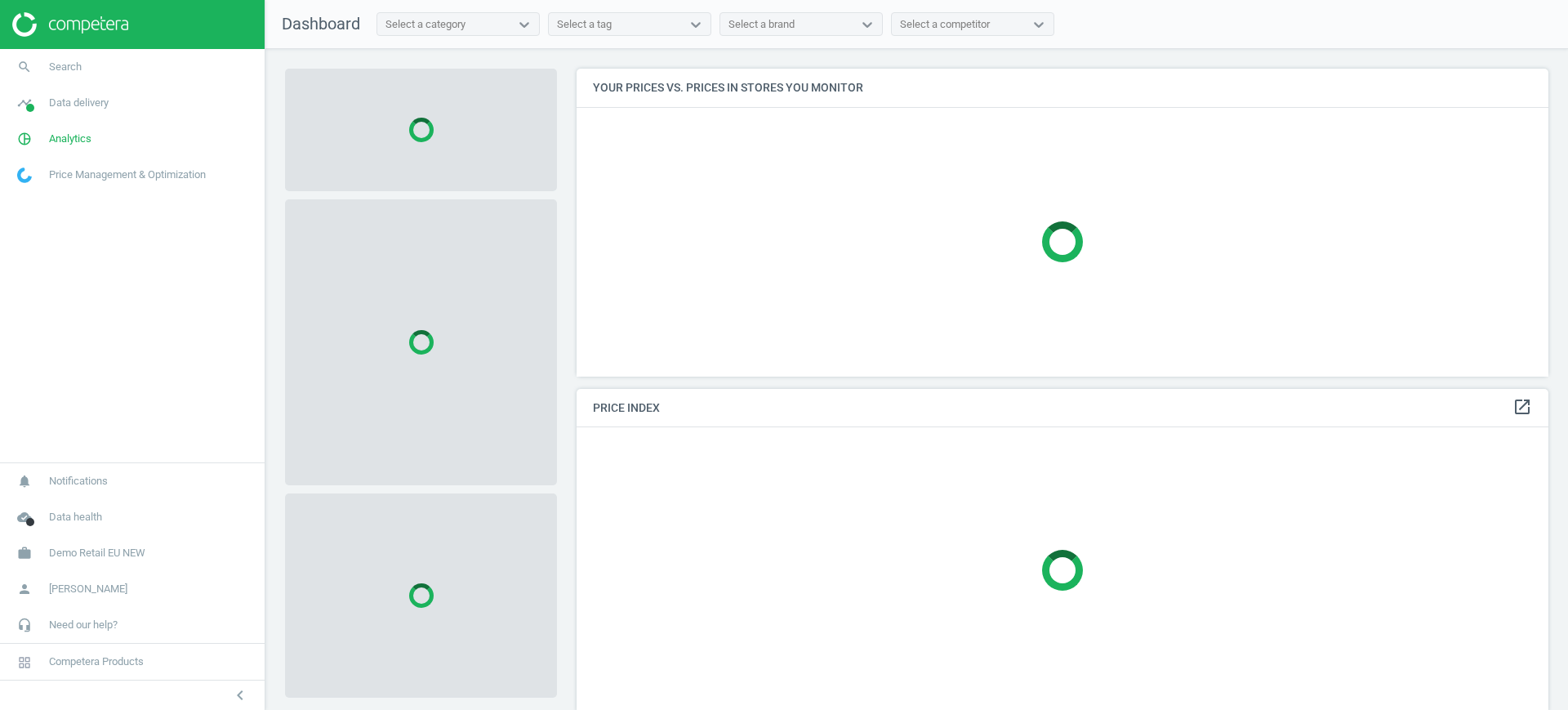
scroll to position [339, 989]
click at [69, 552] on span "Demo Retail EU NEW" at bounding box center [97, 553] width 97 height 15
click at [73, 502] on span "Switch campaign" at bounding box center [54, 504] width 73 height 13
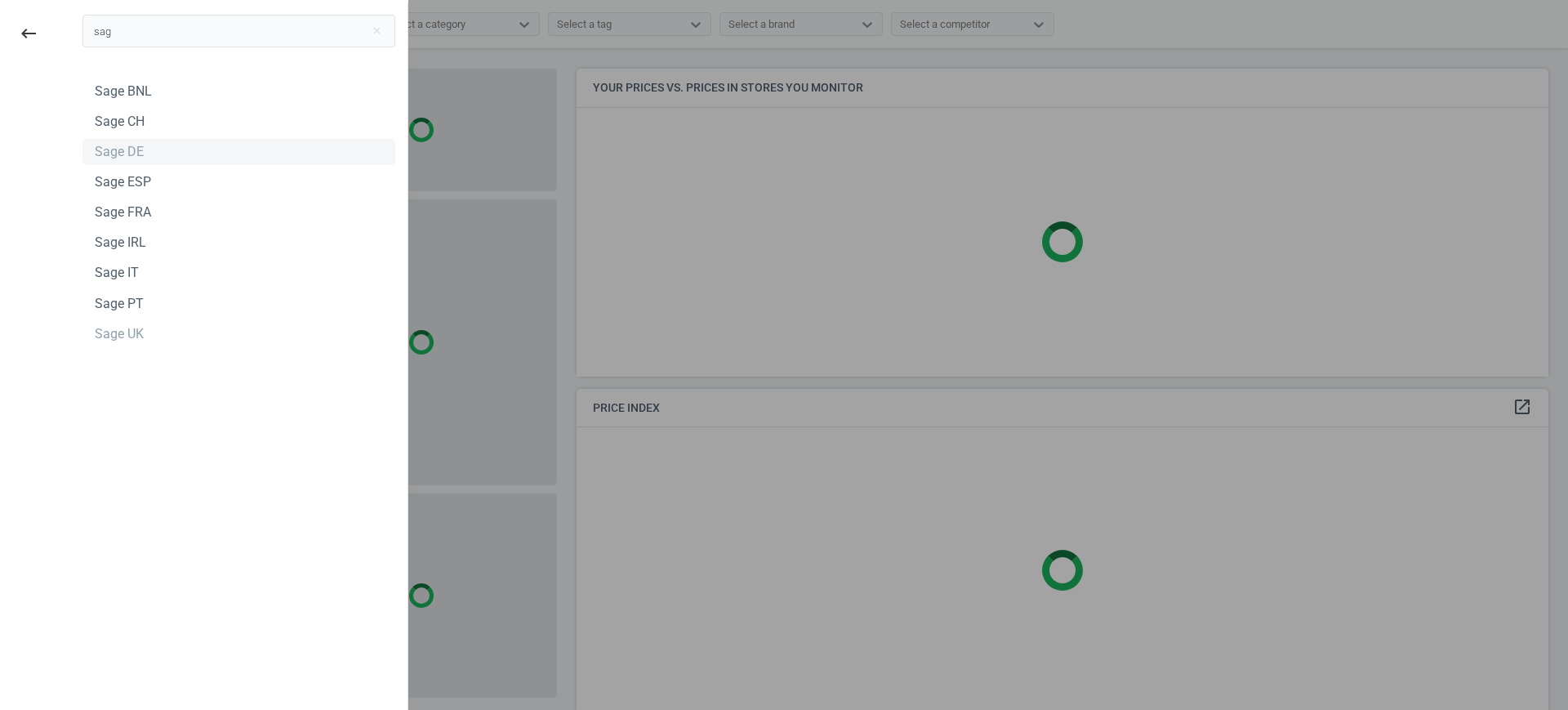
type input "sag"
click at [120, 154] on div "Sage DE" at bounding box center [119, 151] width 49 height 18
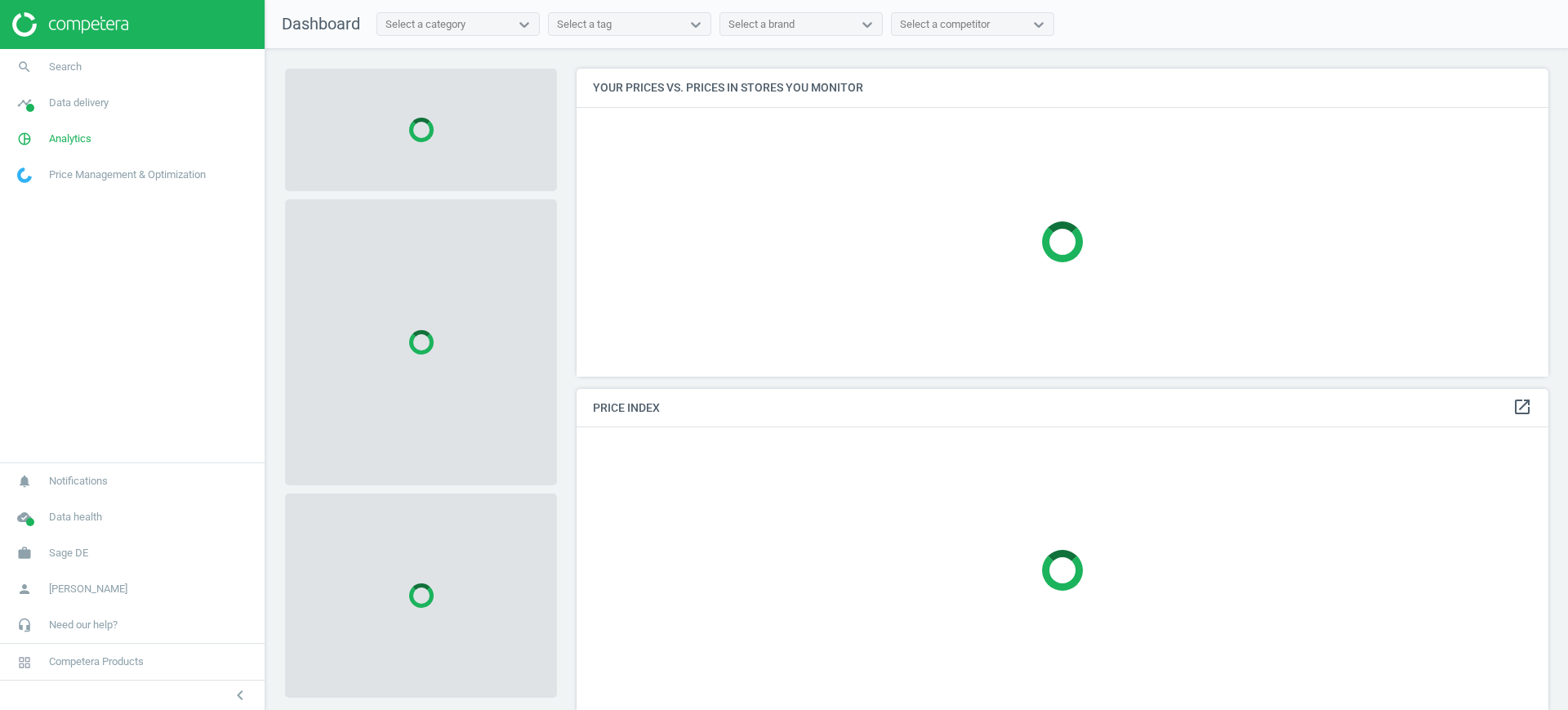
scroll to position [339, 989]
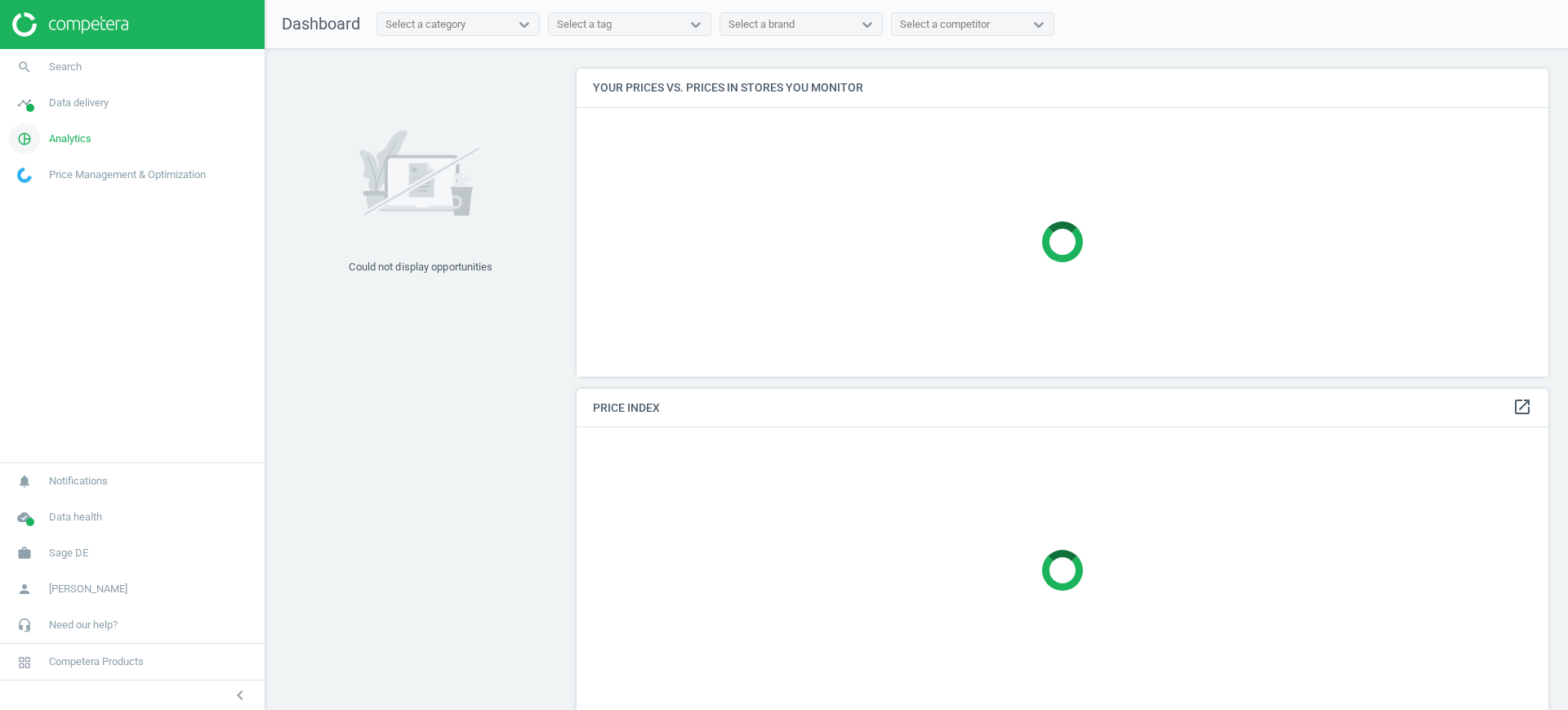
click at [71, 134] on span "Analytics" at bounding box center [70, 138] width 43 height 15
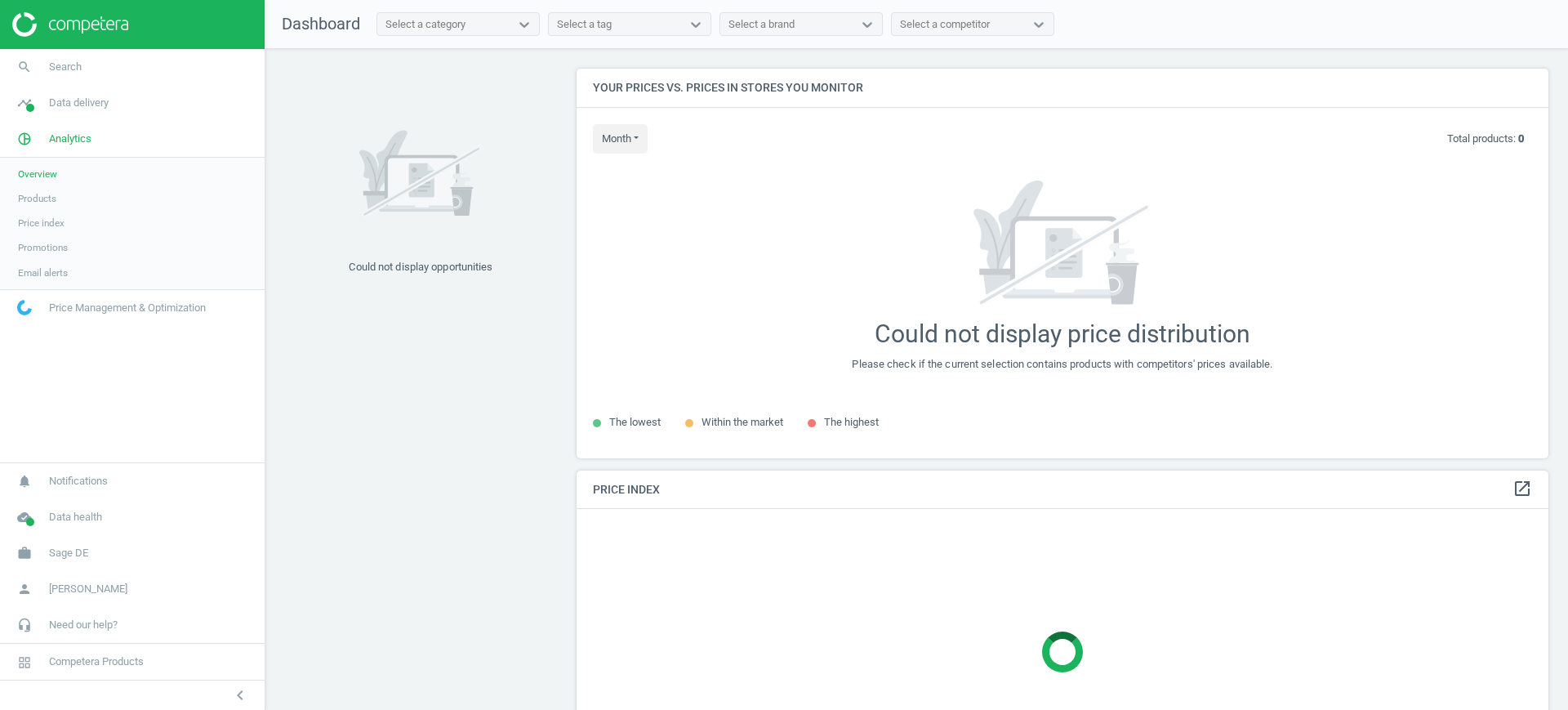
scroll to position [420, 989]
click at [44, 201] on span "Products" at bounding box center [37, 198] width 38 height 13
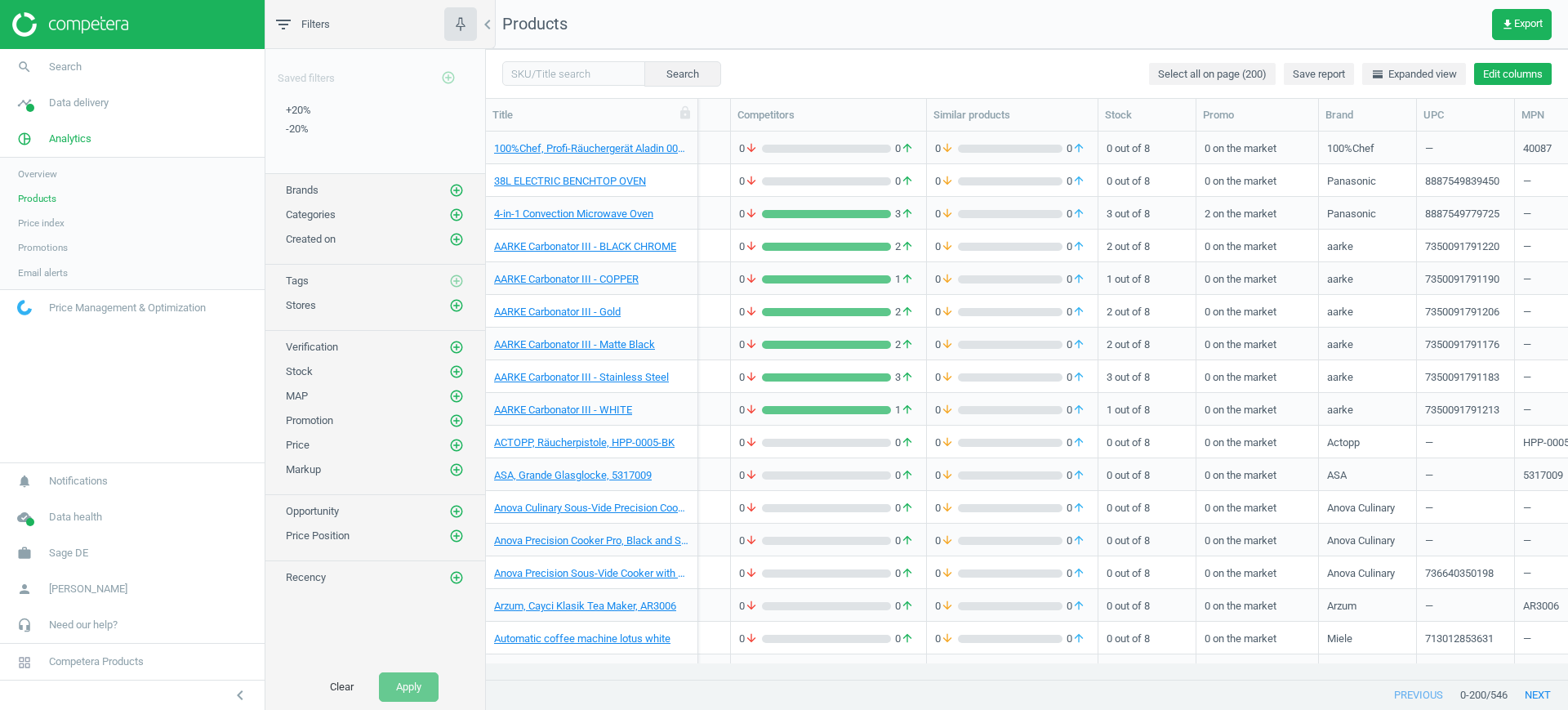
scroll to position [0, 310]
click at [1527, 65] on button "Edit columns" at bounding box center [1512, 74] width 78 height 23
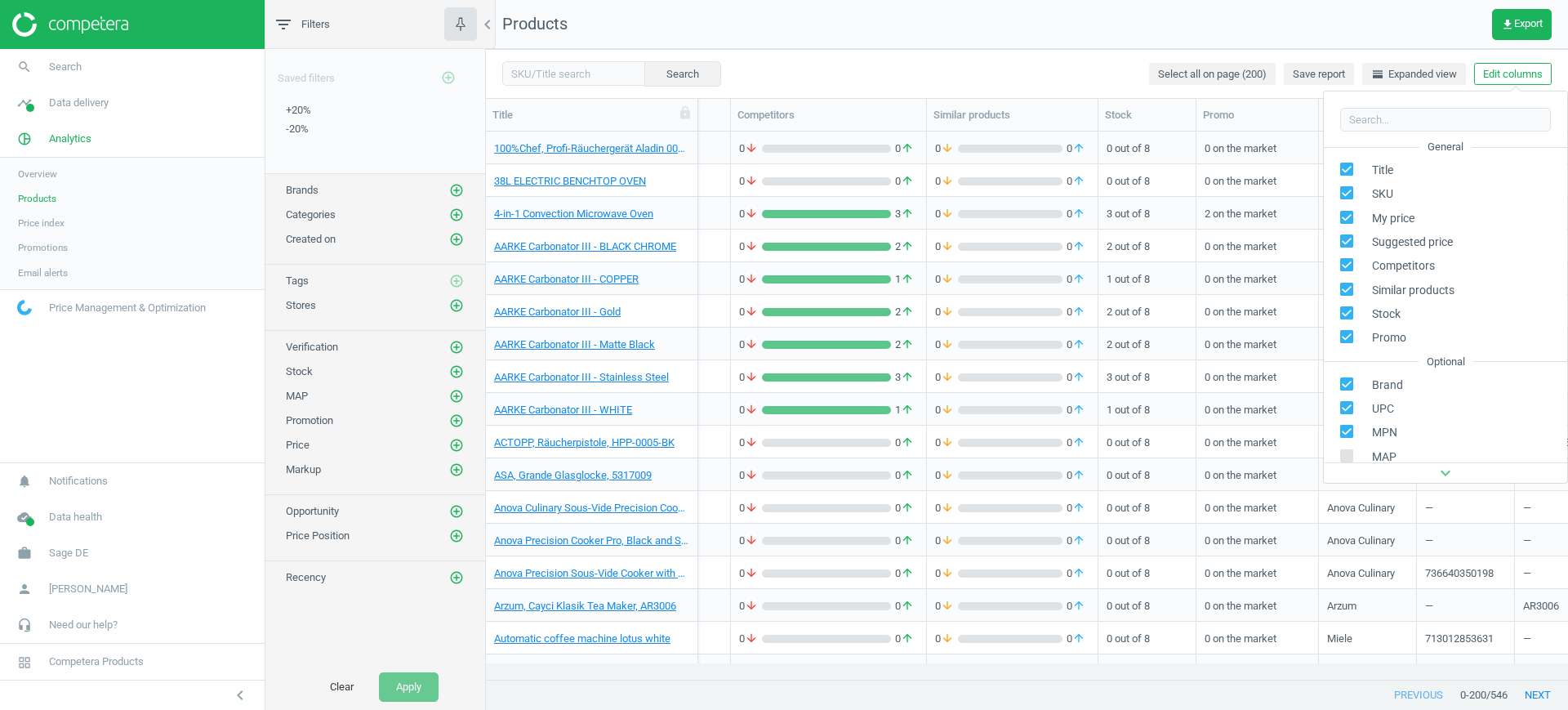
scroll to position [222, 0]
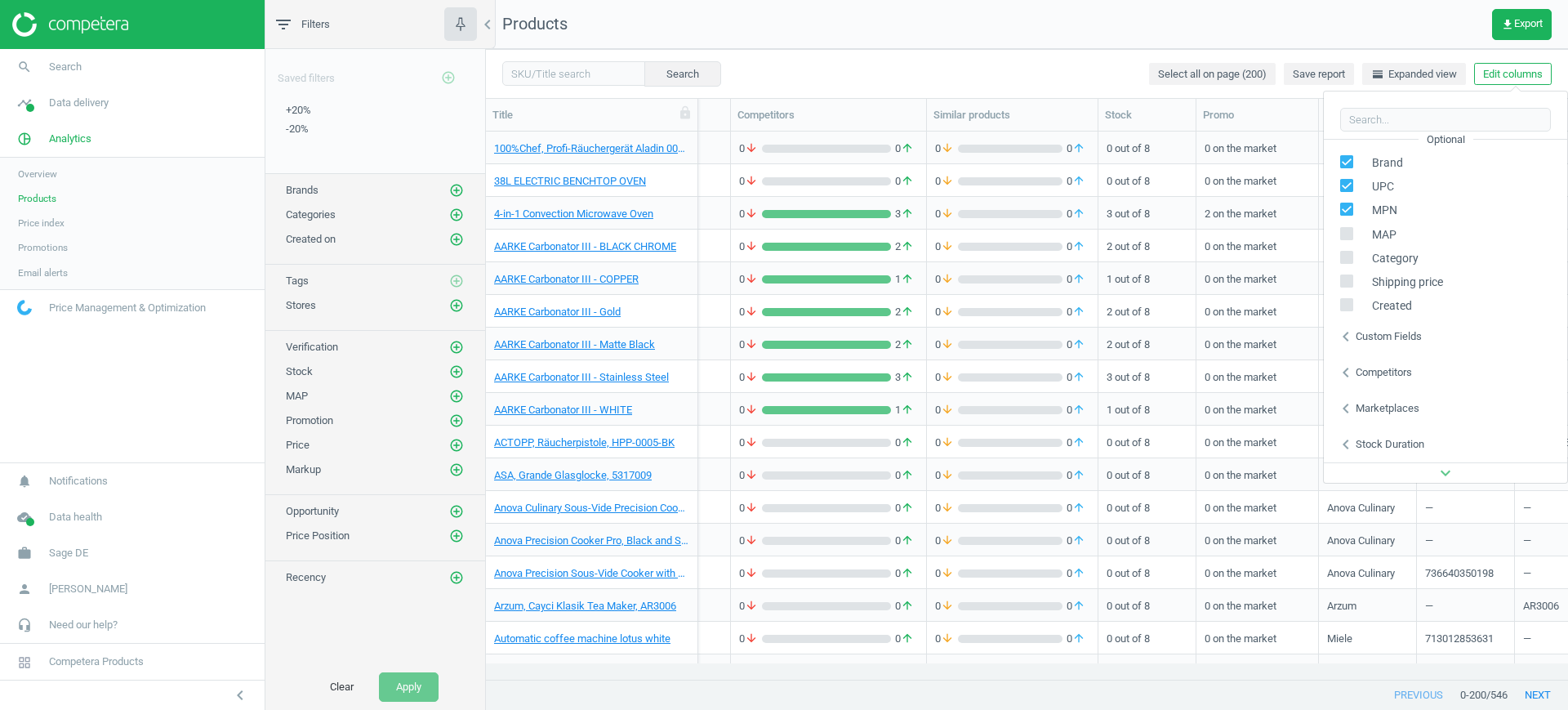
click at [1386, 336] on div "Custom fields" at bounding box center [1389, 336] width 66 height 15
click at [1397, 387] on div "chevron_left Competitors" at bounding box center [1445, 373] width 244 height 36
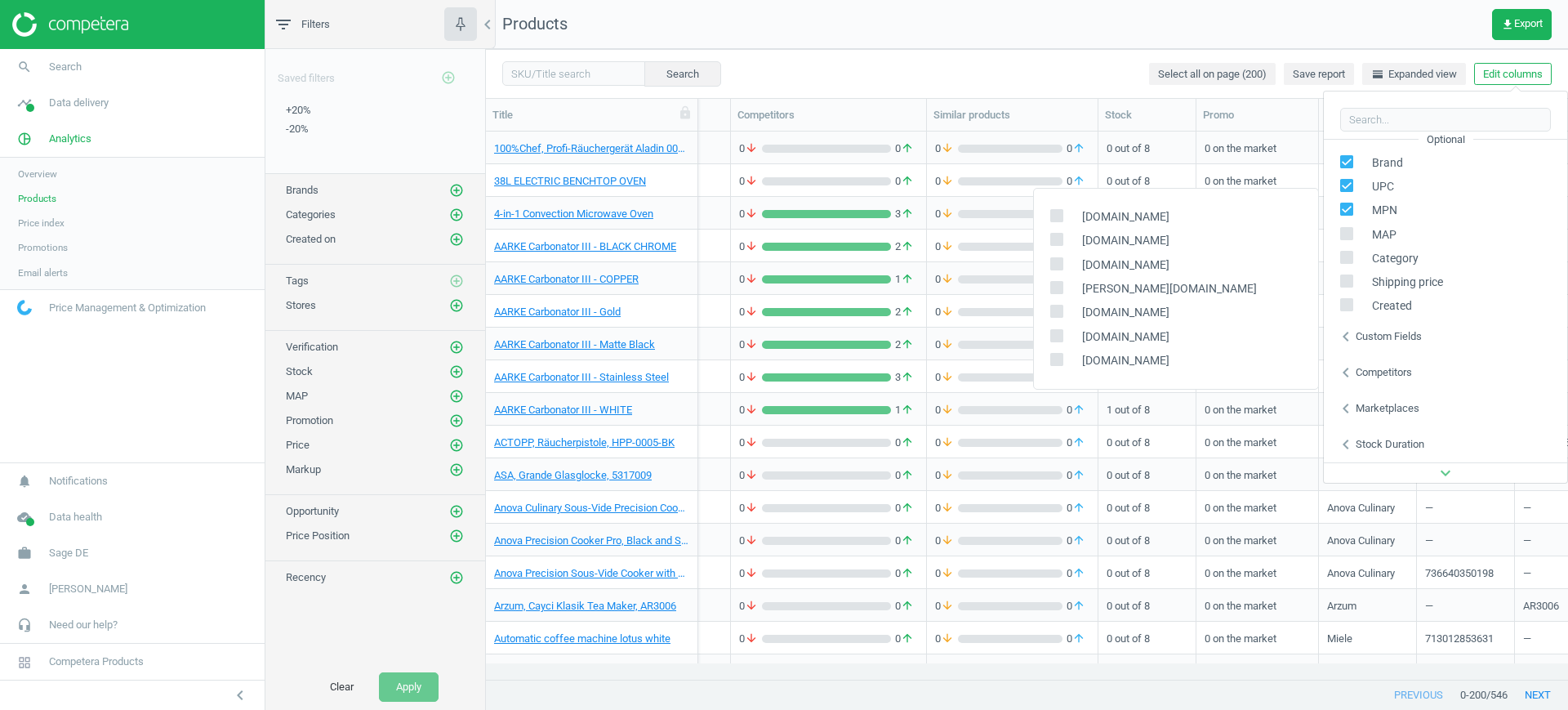
click at [1054, 313] on input "checkbox" at bounding box center [1056, 311] width 10 height 10
checkbox input "true"
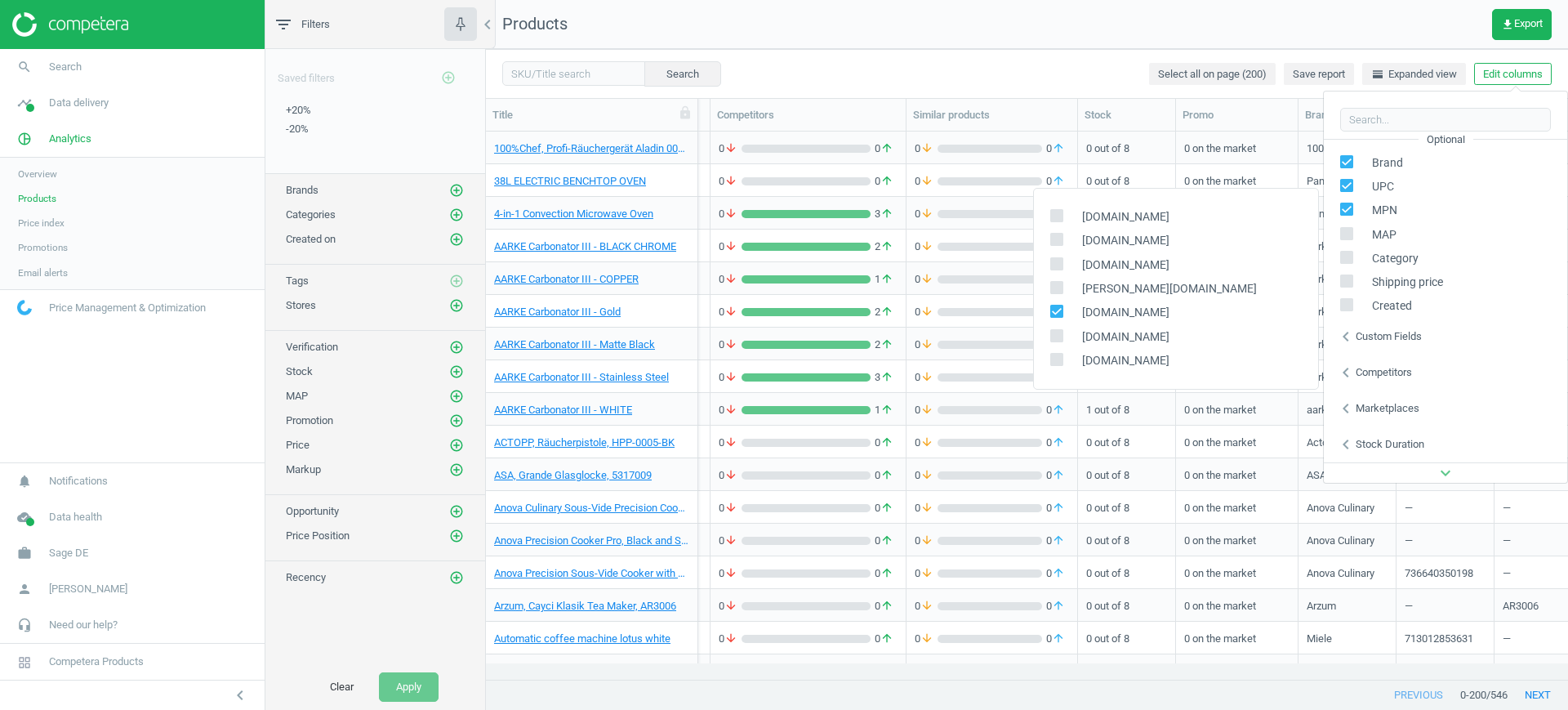
scroll to position [0, 491]
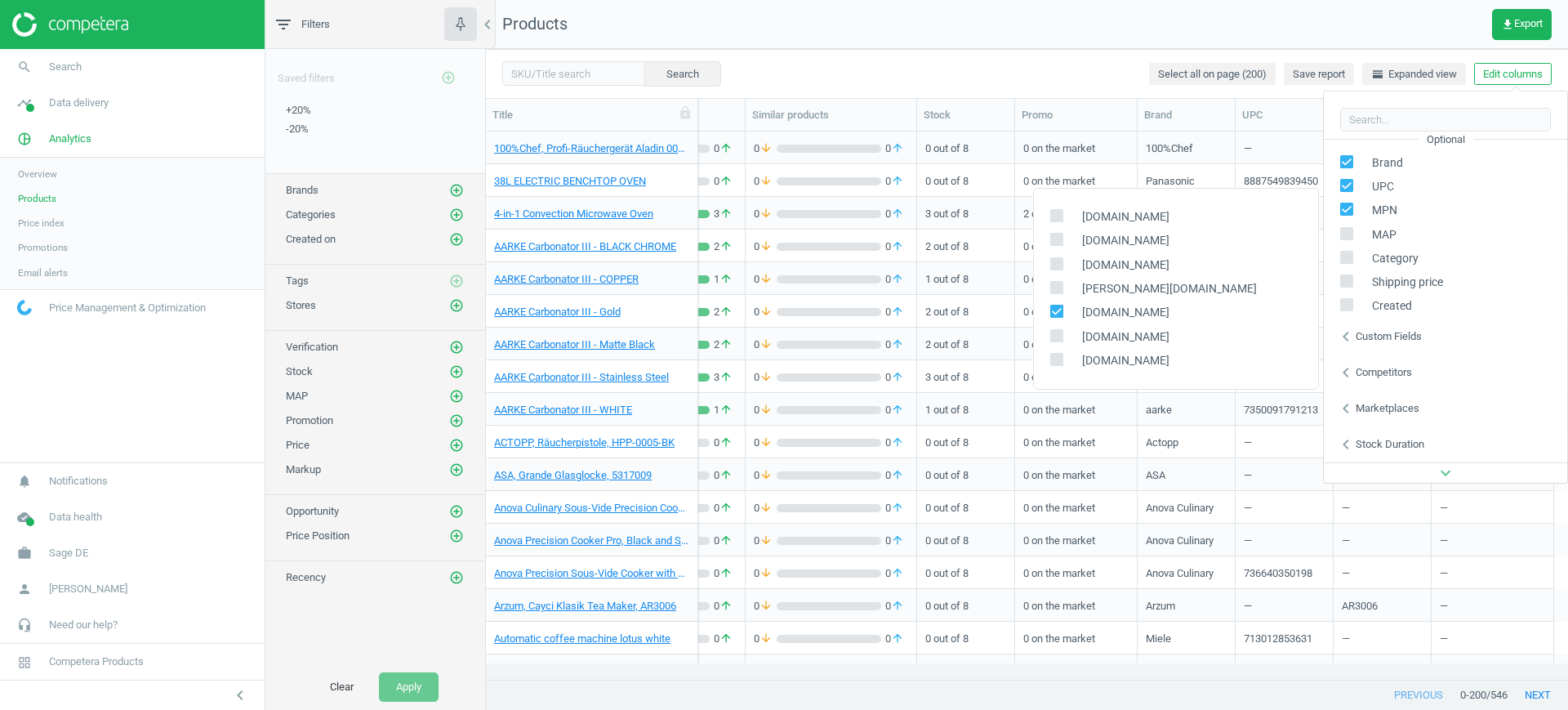
click at [1052, 72] on div "Search Select all on page (200) Save report horizontal_split Expanded view Edit…" at bounding box center [1027, 73] width 1083 height 49
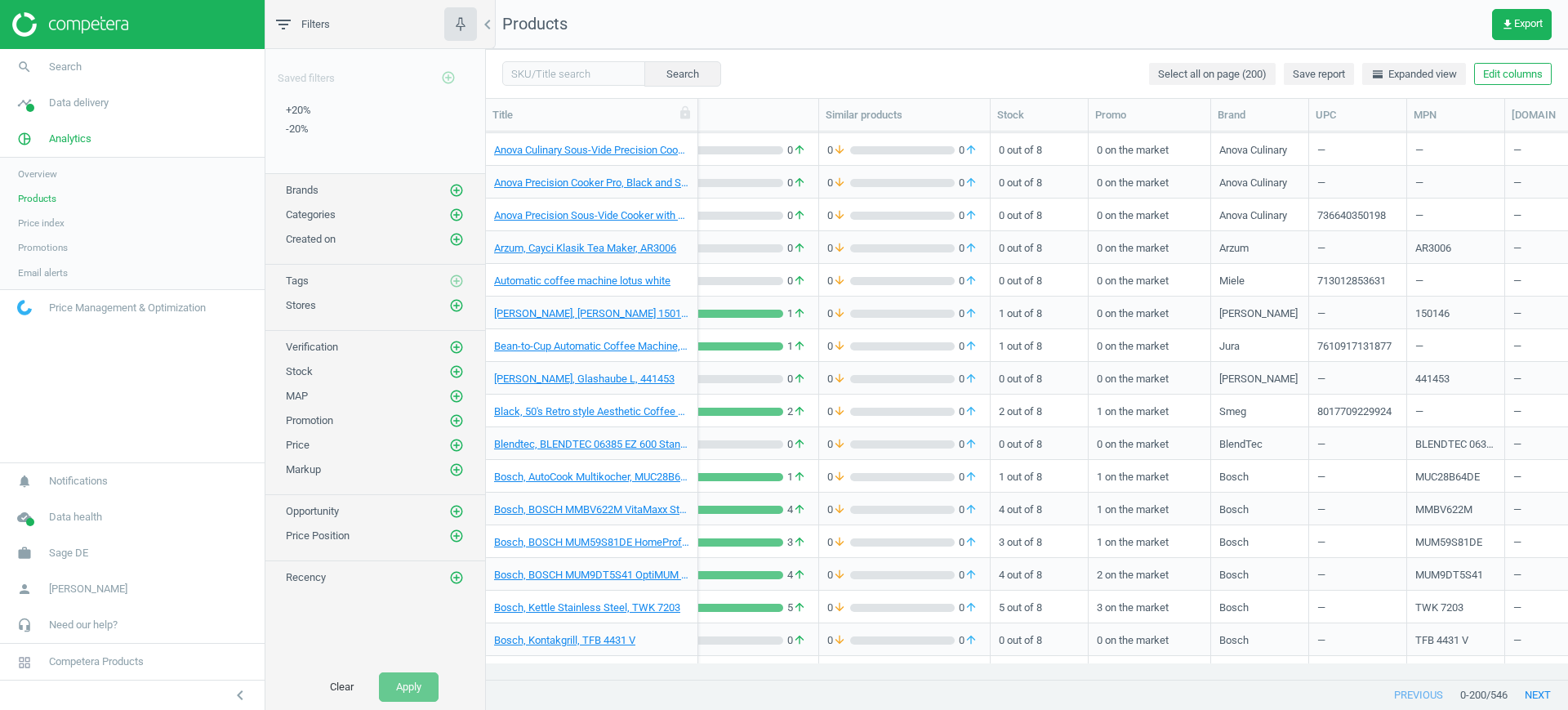
scroll to position [0, 418]
click at [459, 301] on icon "add_circle_outline" at bounding box center [456, 305] width 15 height 15
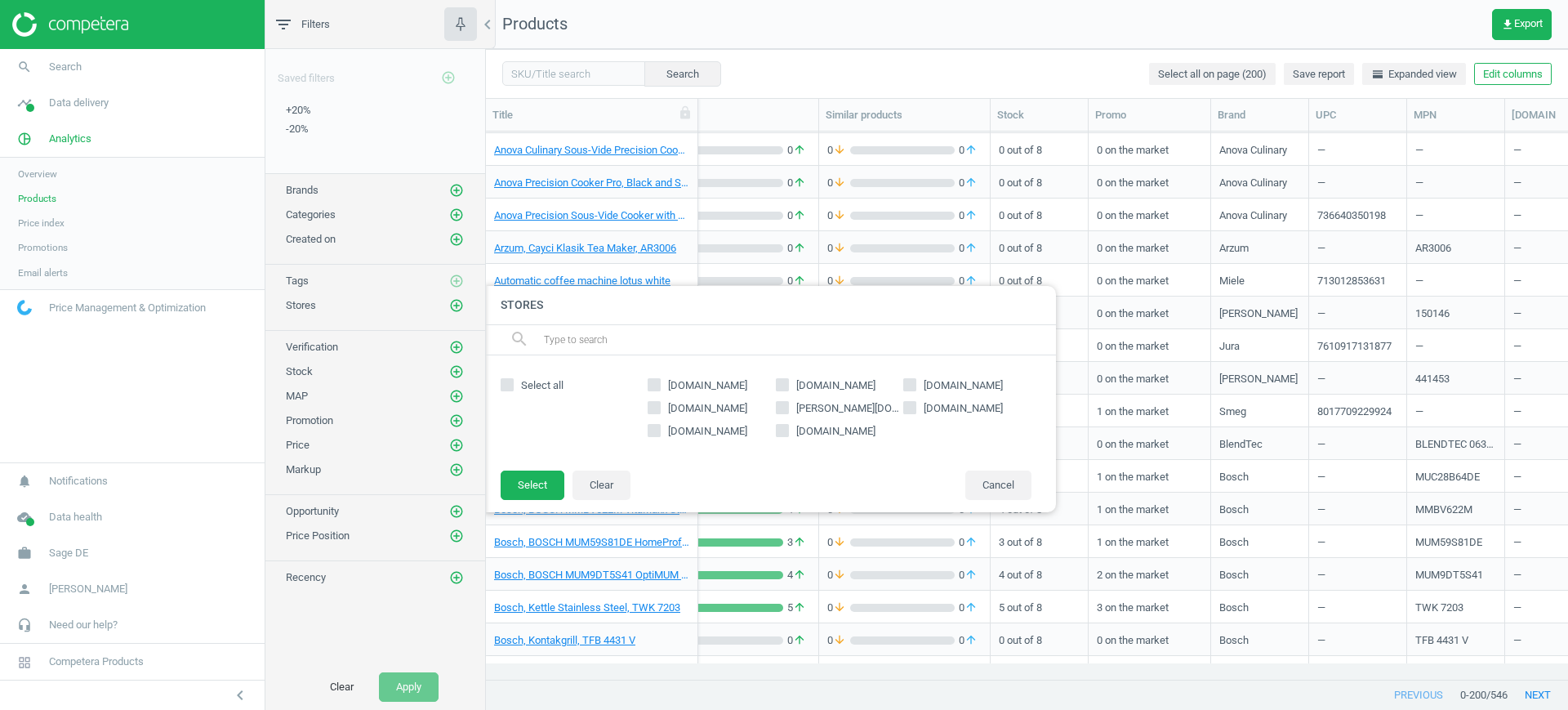
click at [909, 402] on input "[DOMAIN_NAME]" at bounding box center [910, 408] width 10 height 10
checkbox input "true"
click at [524, 482] on button "Select" at bounding box center [532, 485] width 64 height 29
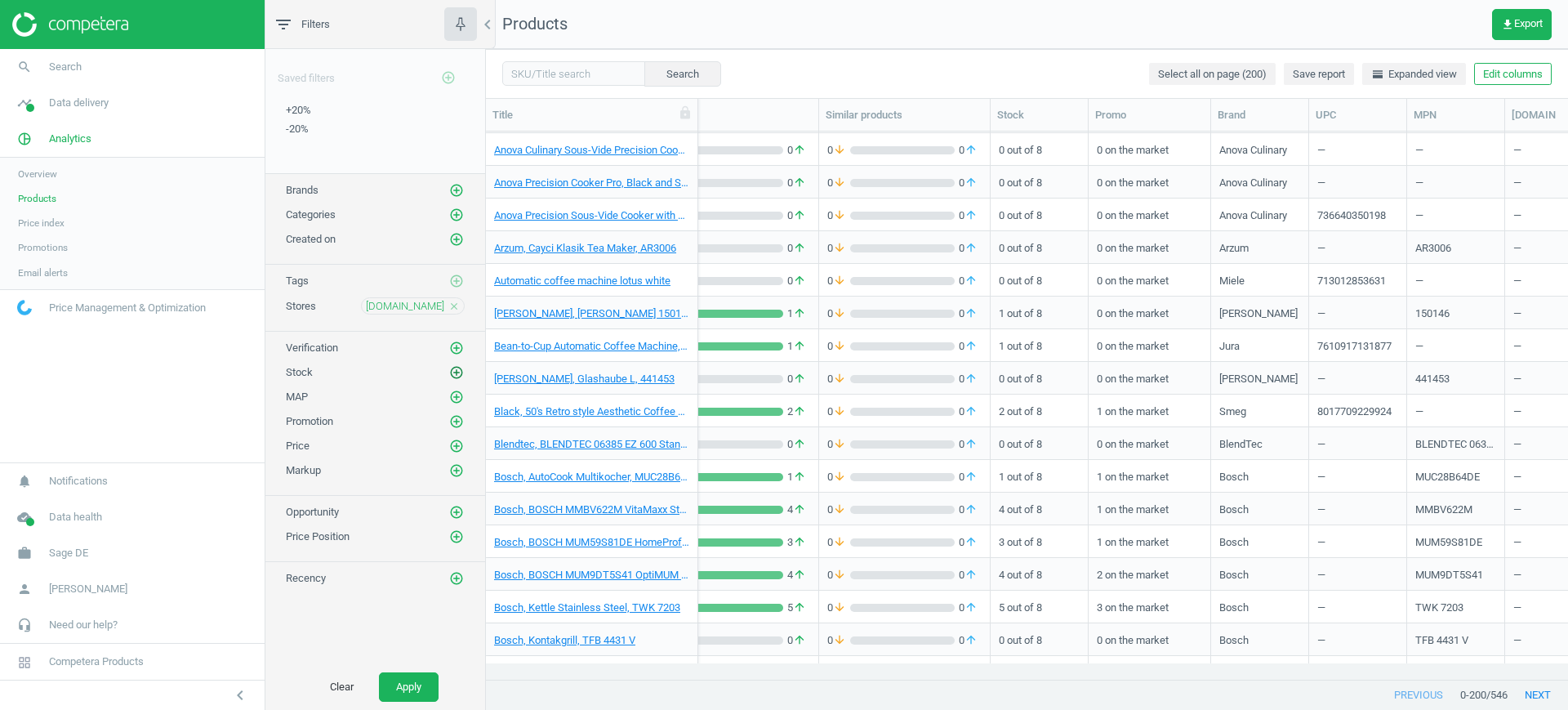
click at [457, 368] on icon "add_circle_outline" at bounding box center [456, 372] width 15 height 15
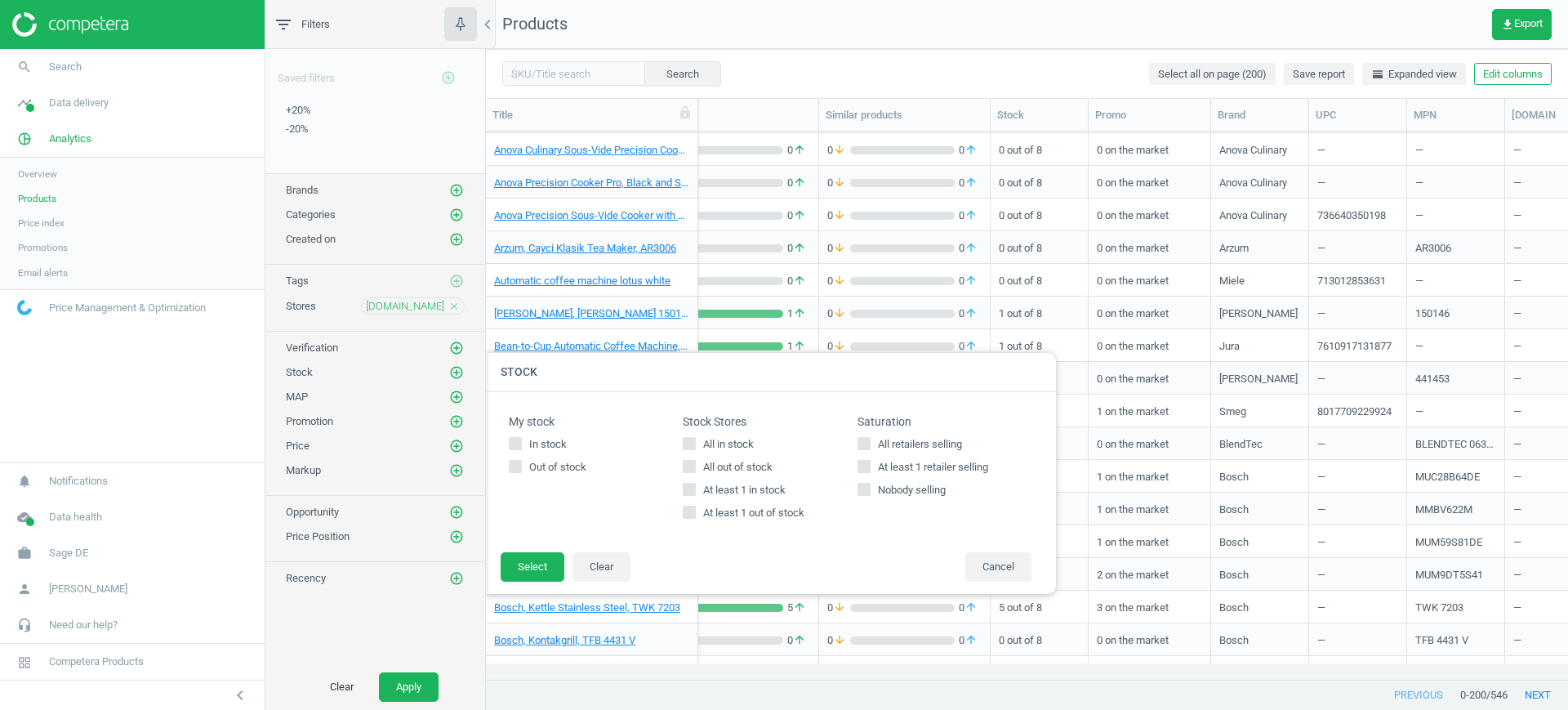
click at [684, 435] on div "Stock Stores All in stock All out of stock At least 1 in stock At least 1 out o…" at bounding box center [770, 472] width 174 height 114
click at [693, 444] on input "All in stock" at bounding box center [690, 443] width 10 height 10
checkbox input "true"
click at [545, 558] on button "Select" at bounding box center [532, 566] width 64 height 29
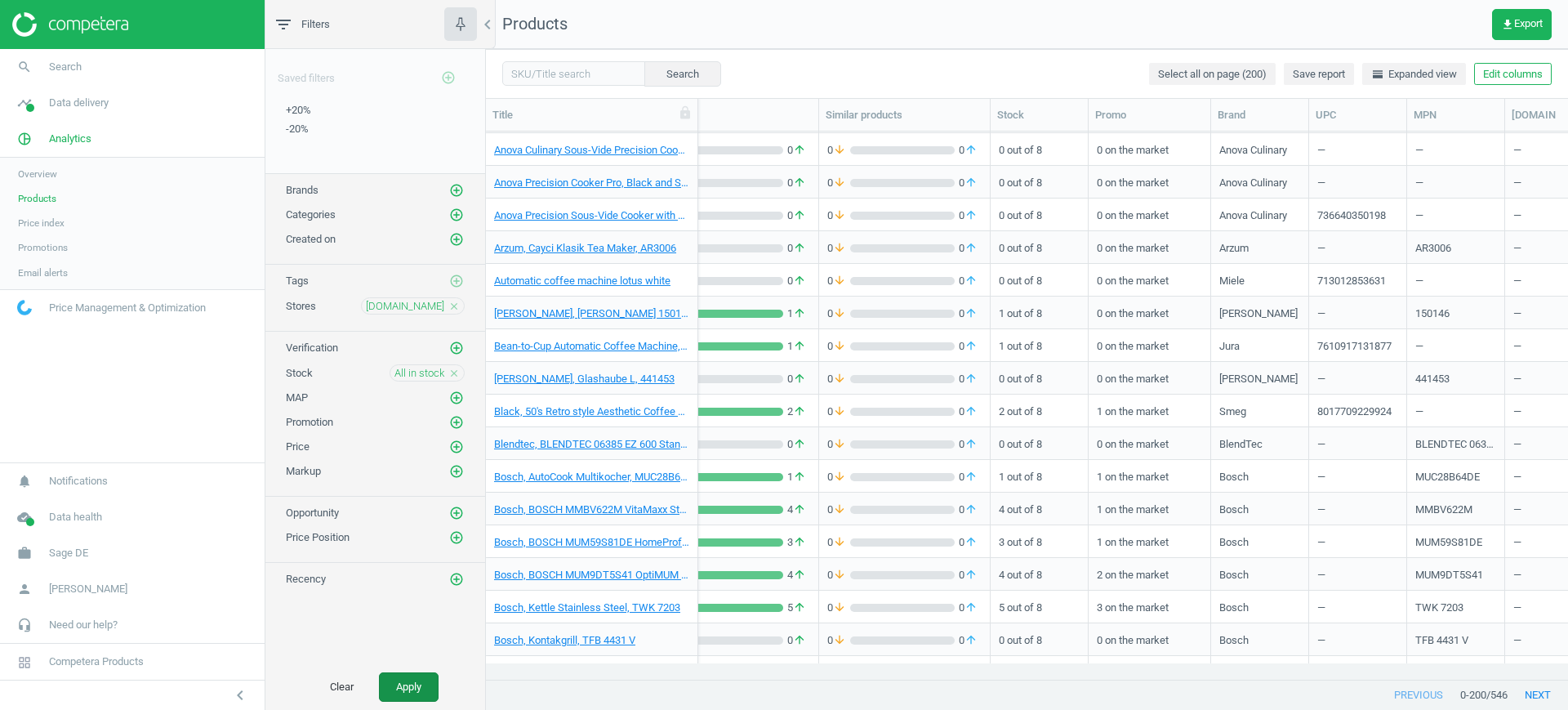
click at [416, 674] on button "Apply" at bounding box center [409, 687] width 60 height 29
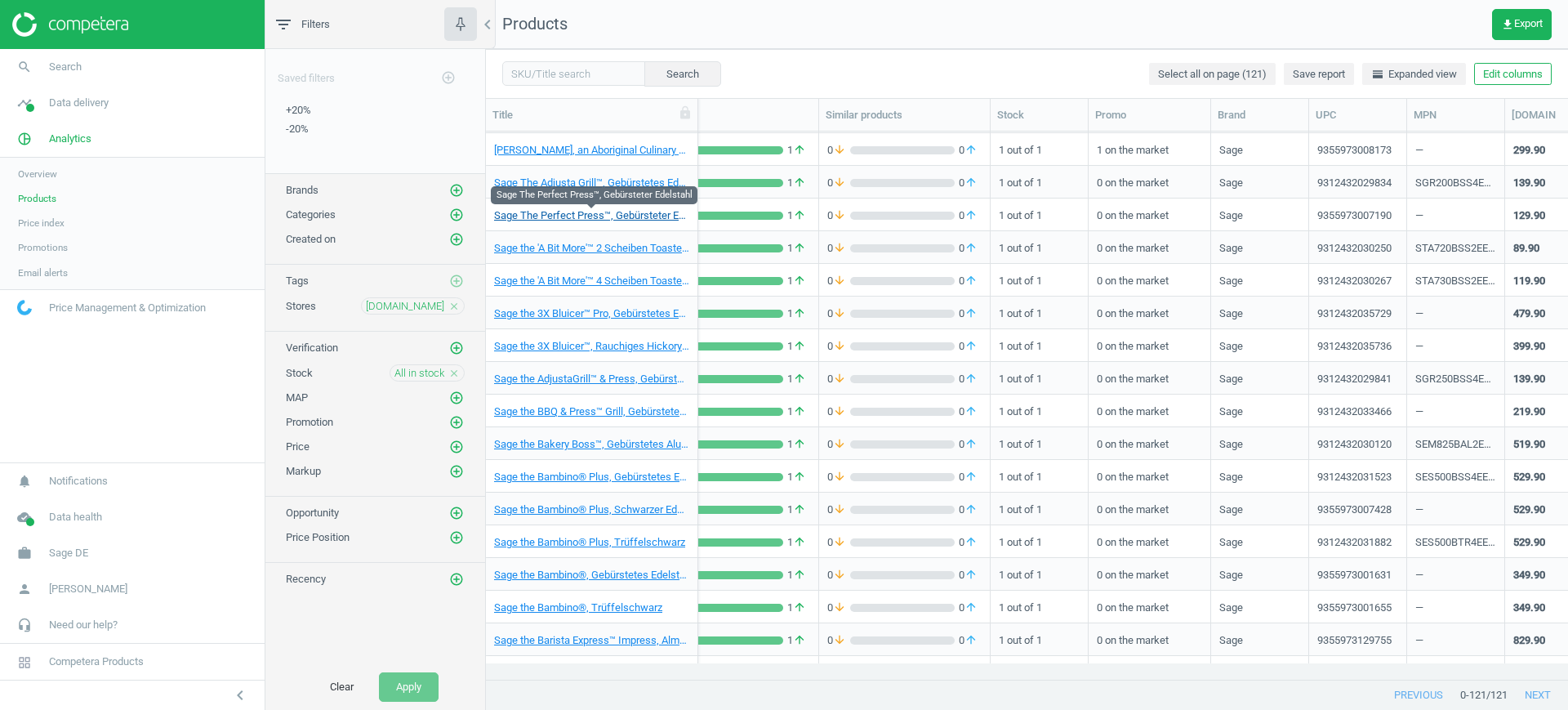
click at [645, 214] on link "Sage The Perfect Press™, Gebürsteter Edelstahl" at bounding box center [591, 215] width 195 height 15
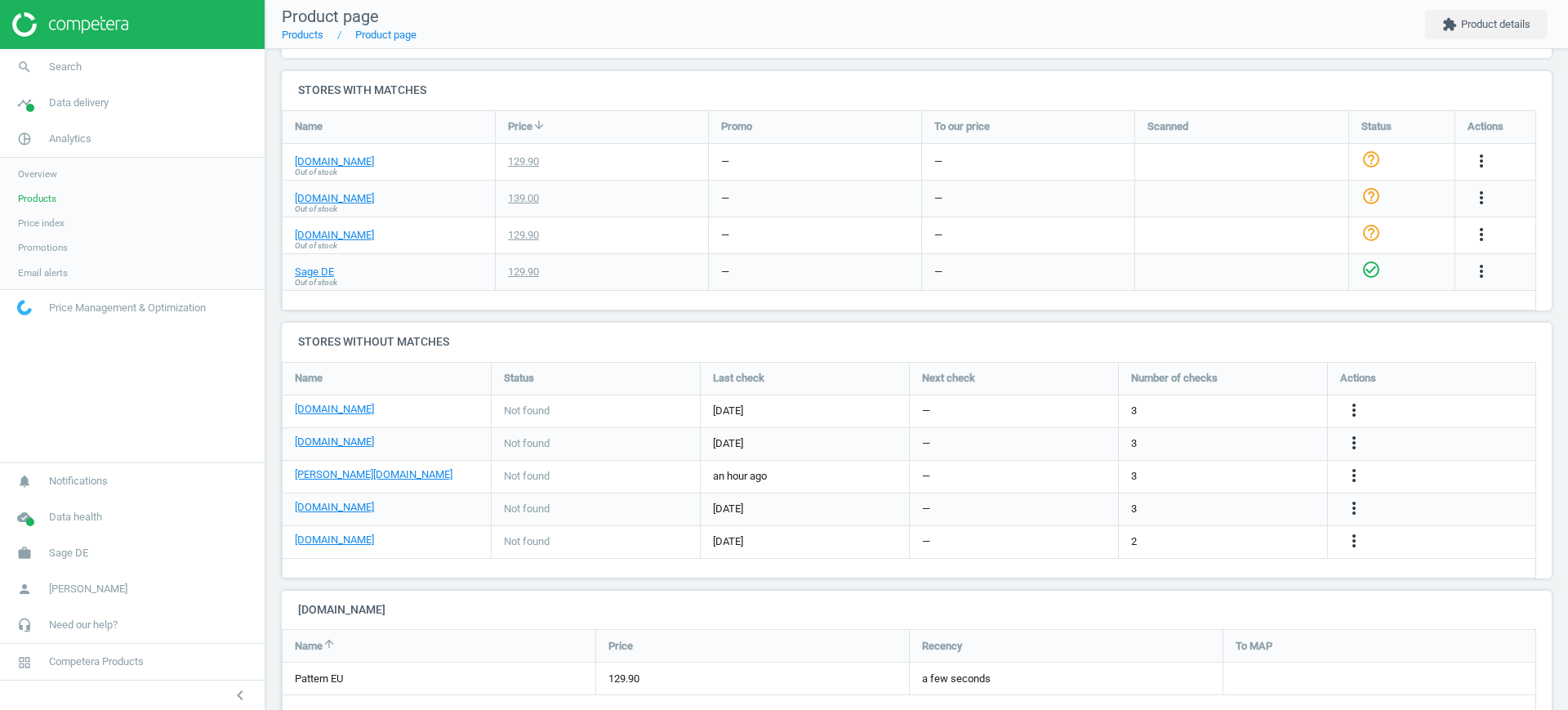
scroll to position [143, 0]
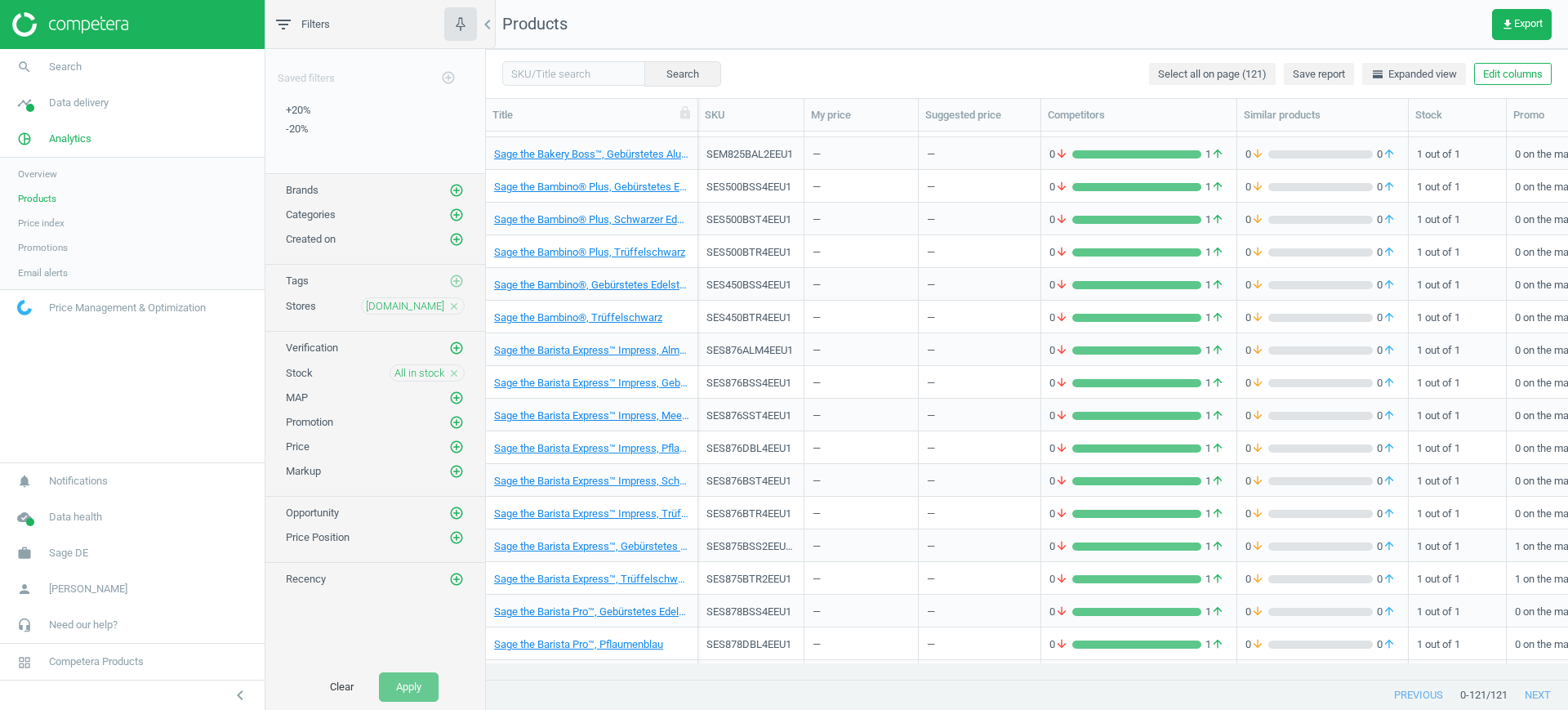
scroll to position [726, 0]
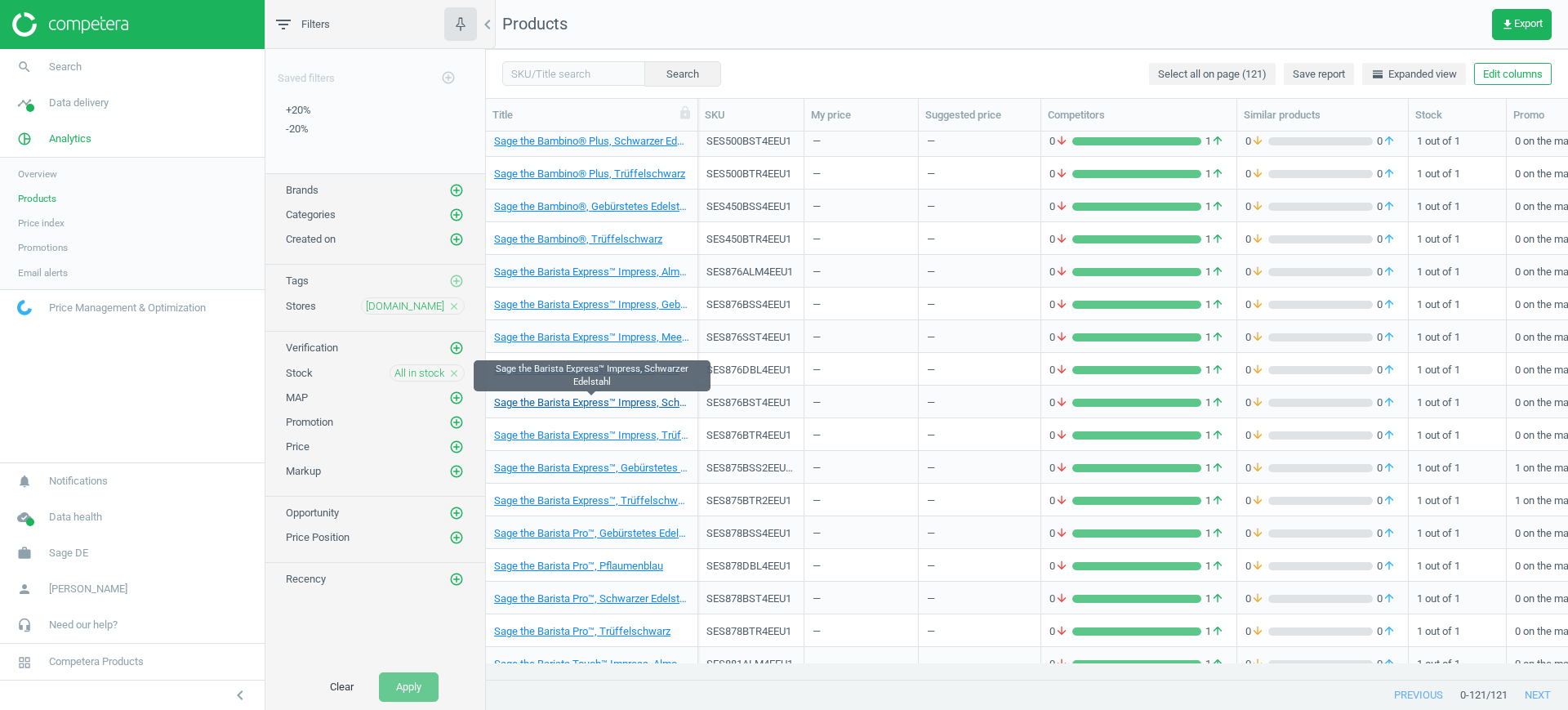
click at [567, 406] on link "Sage the Barista Express™ Impress, Schwarzer Edelstahl" at bounding box center [591, 402] width 195 height 15
